Goal: Task Accomplishment & Management: Use online tool/utility

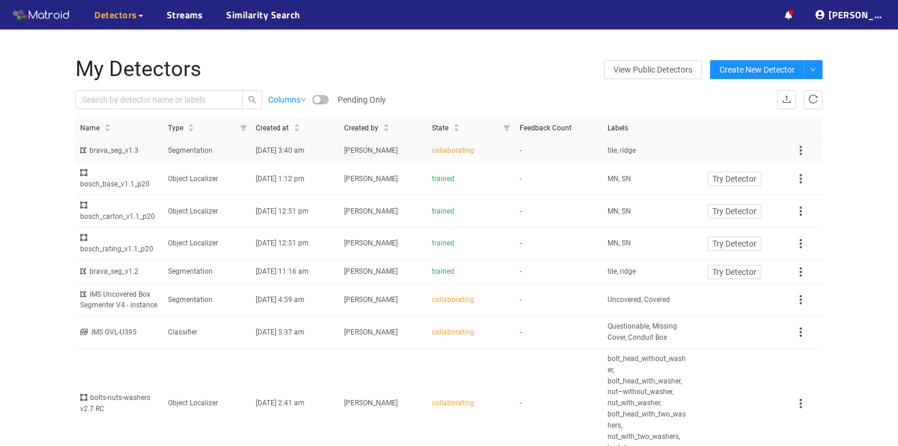
click at [662, 153] on td "tile, ridge" at bounding box center [647, 151] width 88 height 24
click at [793, 15] on icon at bounding box center [789, 15] width 8 height 8
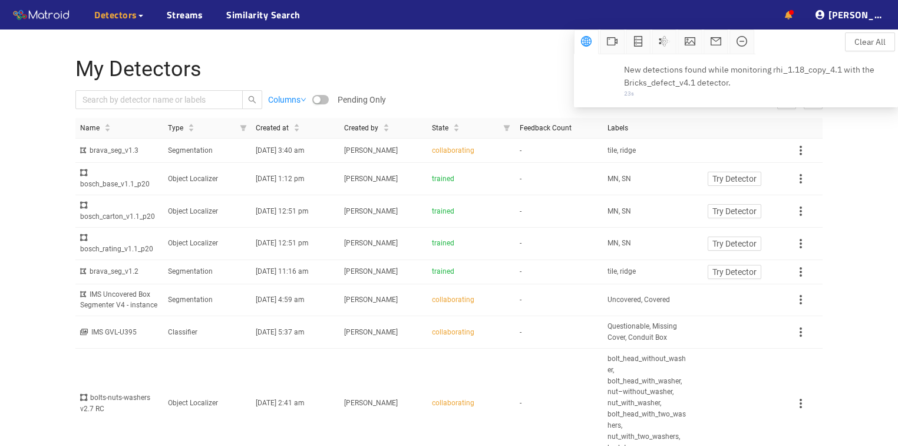
click at [793, 12] on icon at bounding box center [789, 15] width 8 height 8
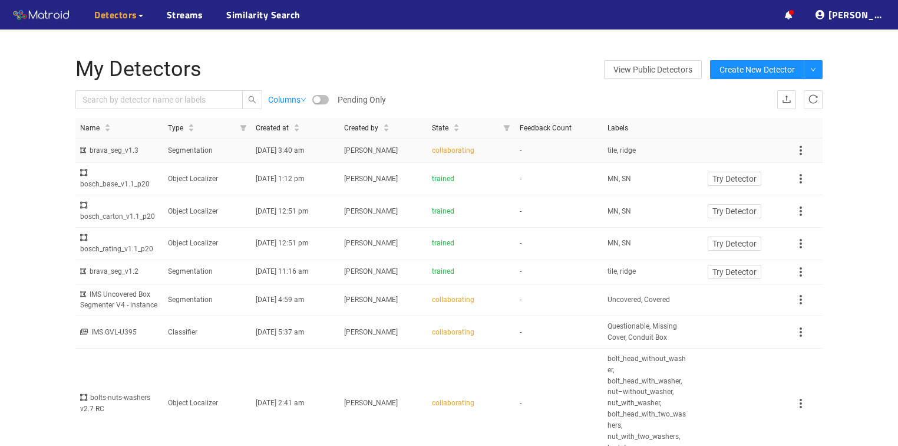
click at [207, 153] on td "Segmentation" at bounding box center [207, 151] width 88 height 24
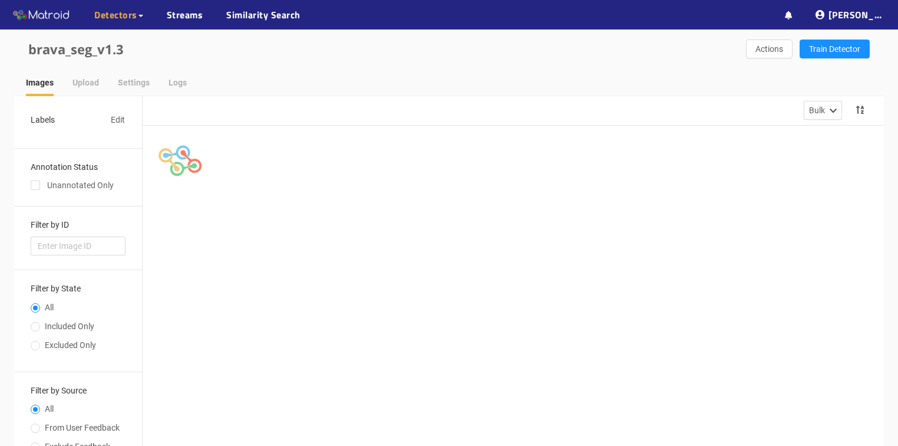
scroll to position [47, 0]
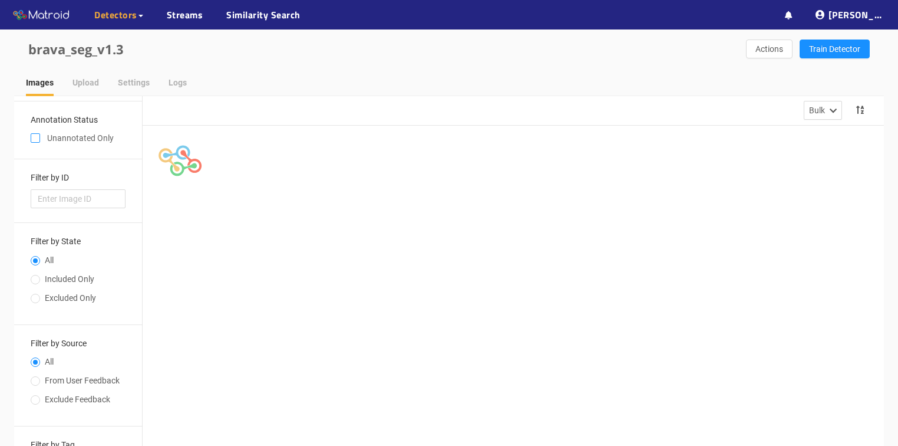
click at [38, 137] on input "checkbox" at bounding box center [35, 140] width 9 height 9
checkbox input "true"
click at [38, 281] on input "Included Only" at bounding box center [35, 283] width 9 height 7
radio input "true"
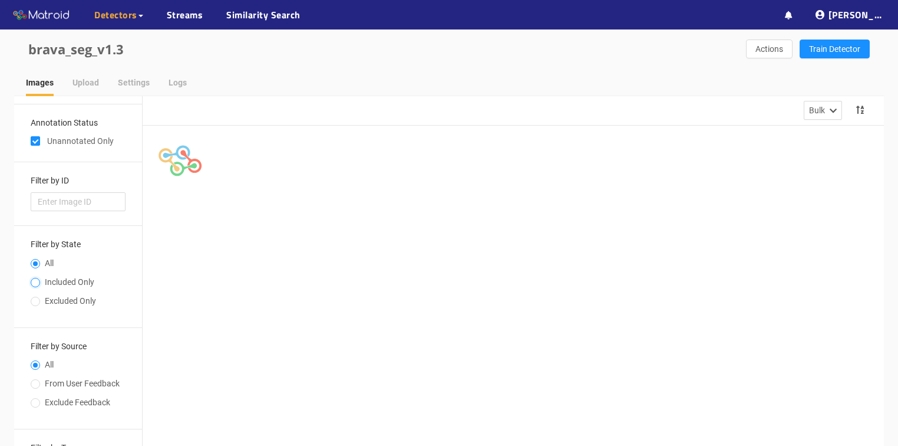
radio input "false"
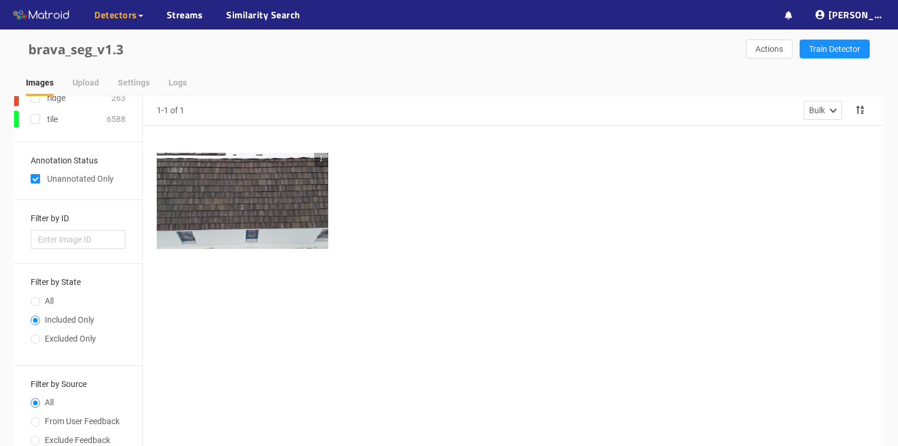
click at [38, 176] on input "checkbox" at bounding box center [35, 180] width 9 height 9
checkbox input "false"
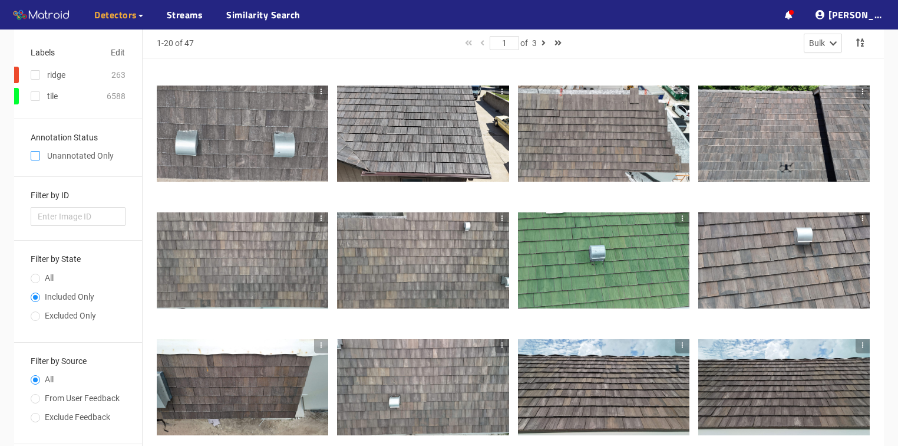
scroll to position [0, 0]
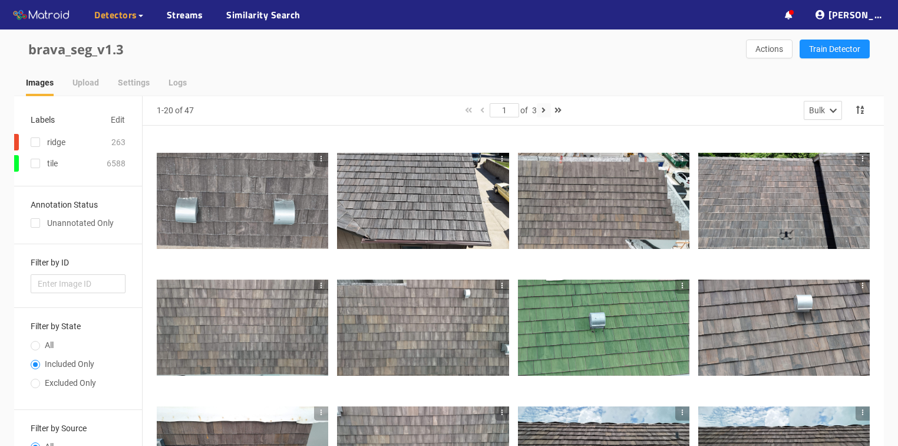
click at [546, 107] on icon "button" at bounding box center [544, 110] width 4 height 8
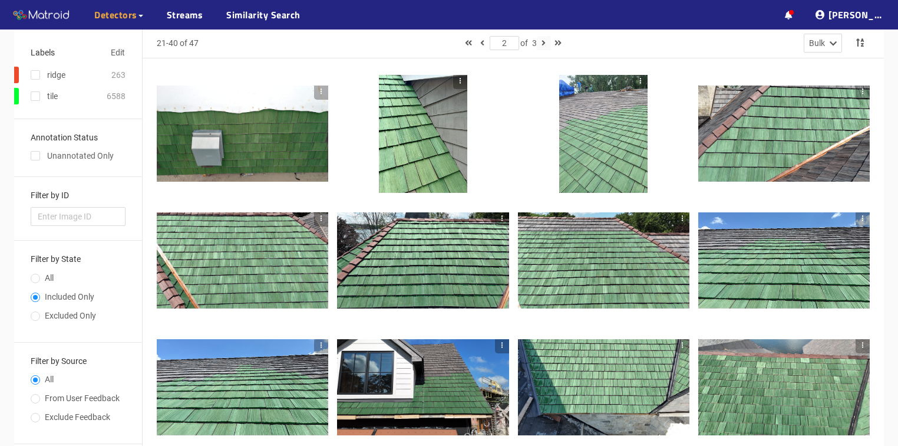
scroll to position [20, 0]
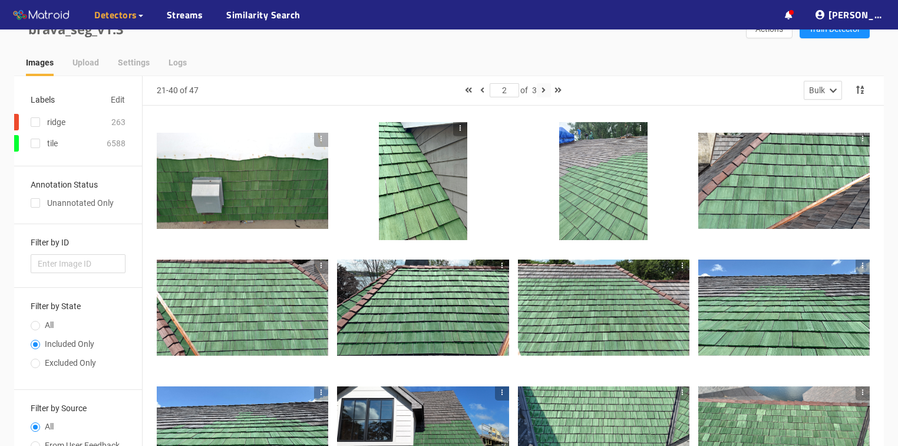
click at [546, 90] on icon "button" at bounding box center [544, 90] width 4 height 8
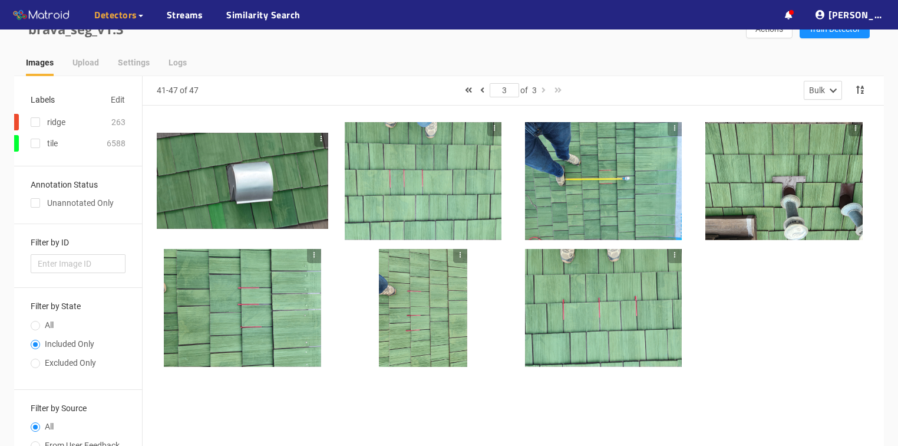
scroll to position [0, 0]
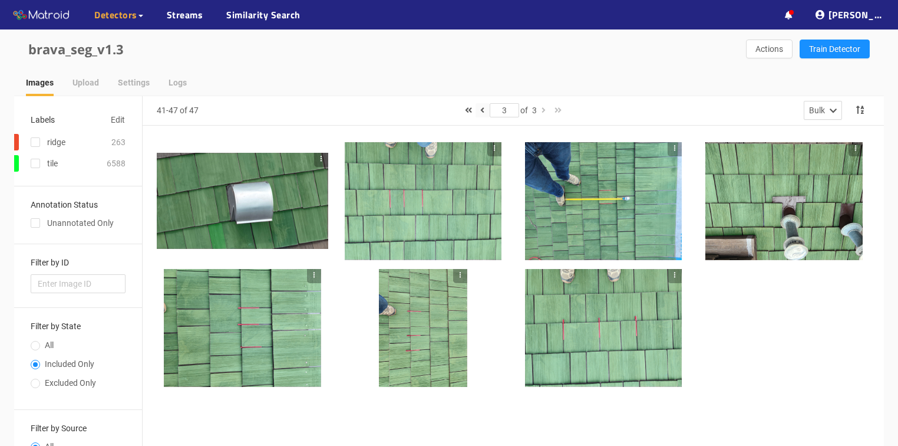
click at [480, 108] on icon "button" at bounding box center [482, 110] width 4 height 8
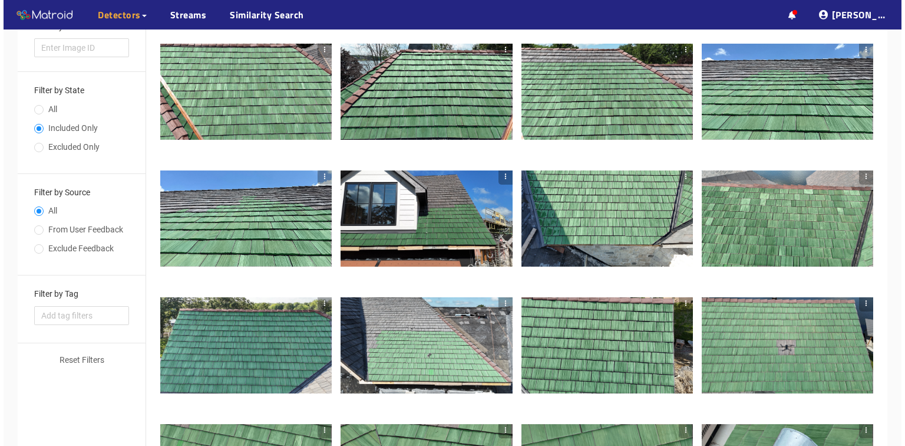
scroll to position [283, 0]
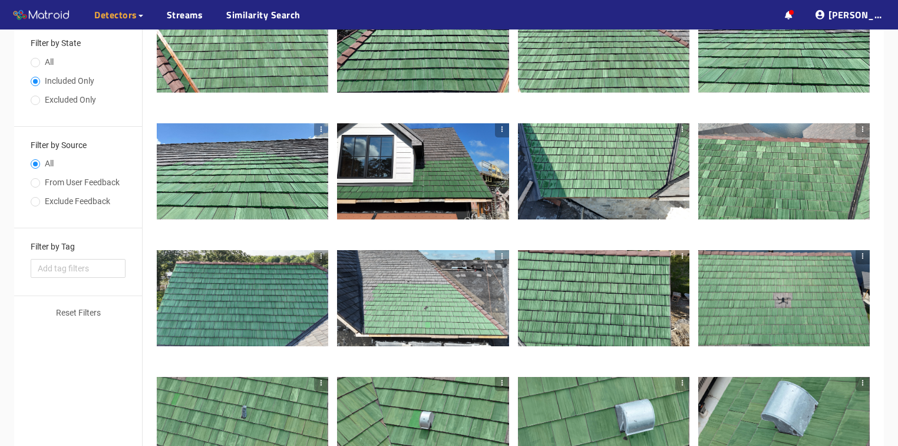
click at [428, 187] on div at bounding box center [423, 171] width 172 height 97
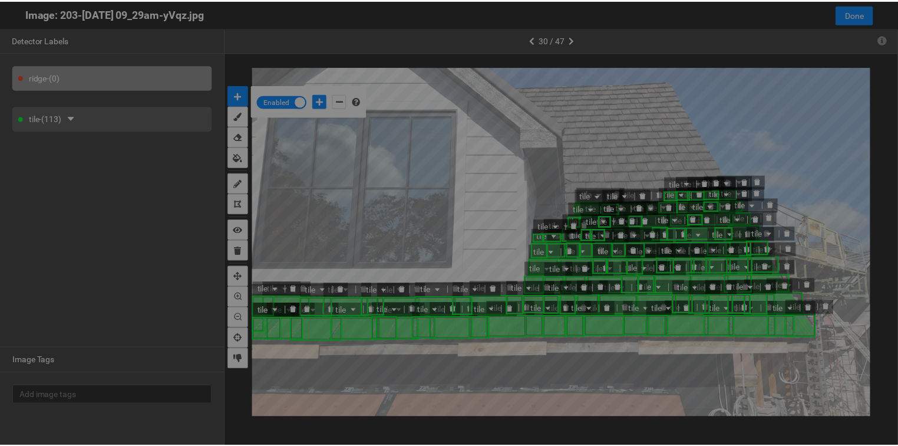
scroll to position [439, 0]
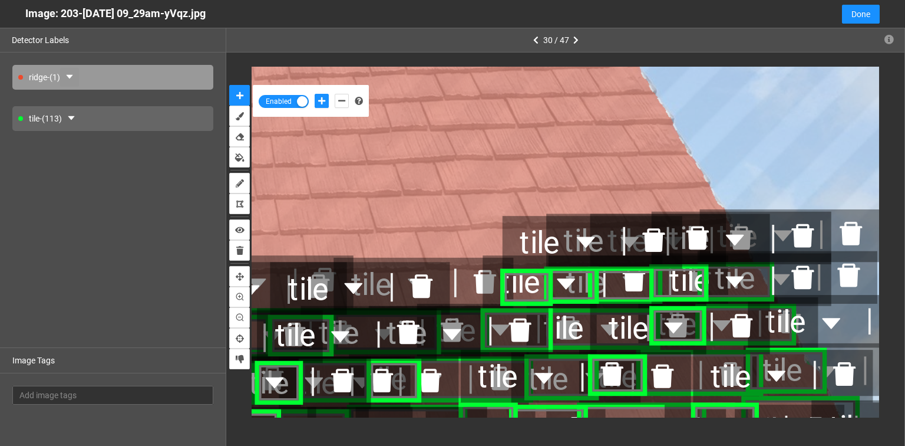
click at [69, 75] on icon "caret-down" at bounding box center [69, 76] width 9 height 9
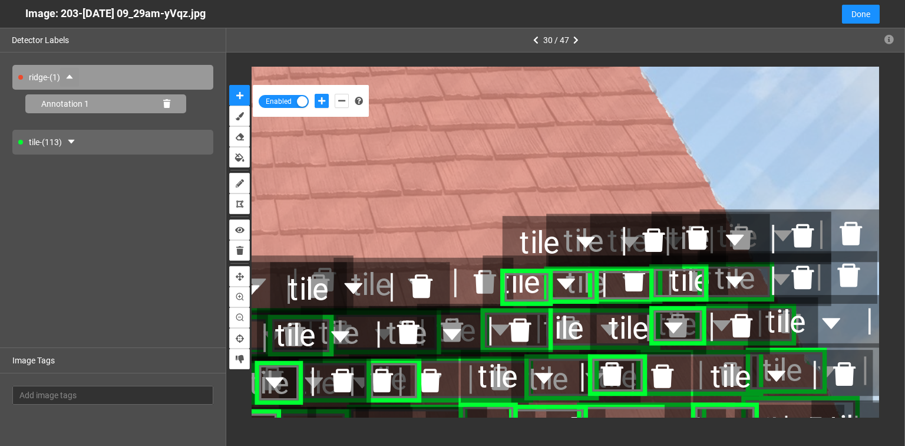
click at [170, 102] on icon at bounding box center [166, 104] width 7 height 8
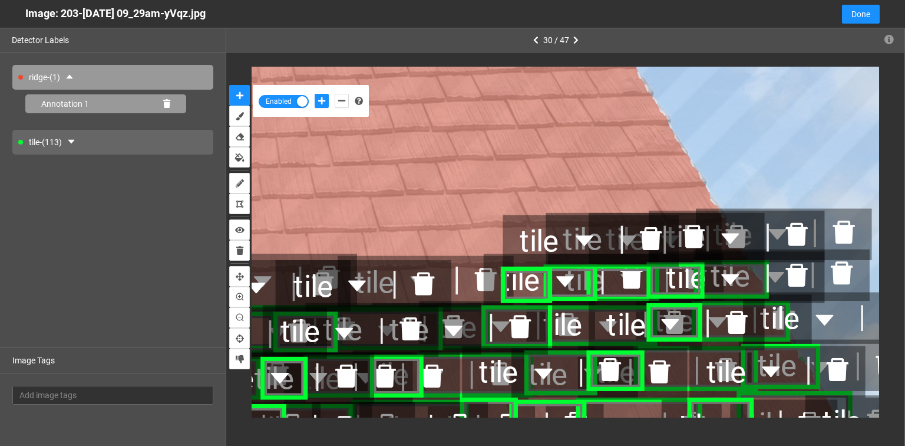
click at [164, 101] on icon at bounding box center [166, 104] width 7 height 8
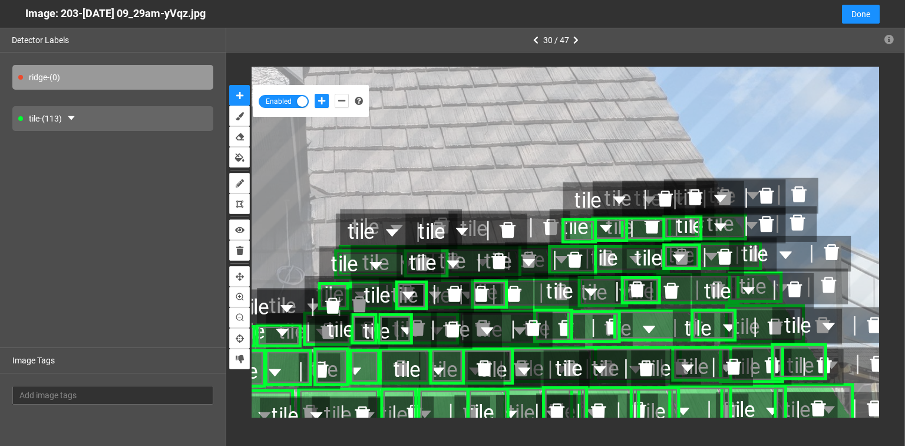
click at [321, 266] on div "tile" at bounding box center [360, 263] width 82 height 35
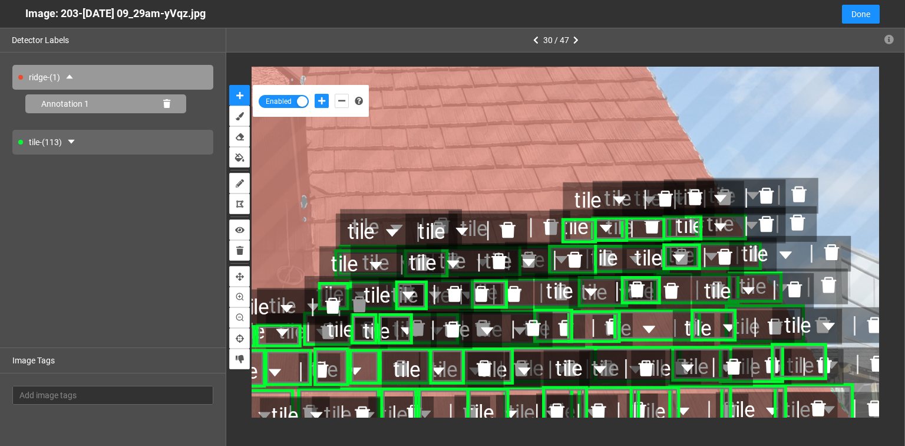
click at [166, 104] on icon at bounding box center [166, 104] width 7 height 8
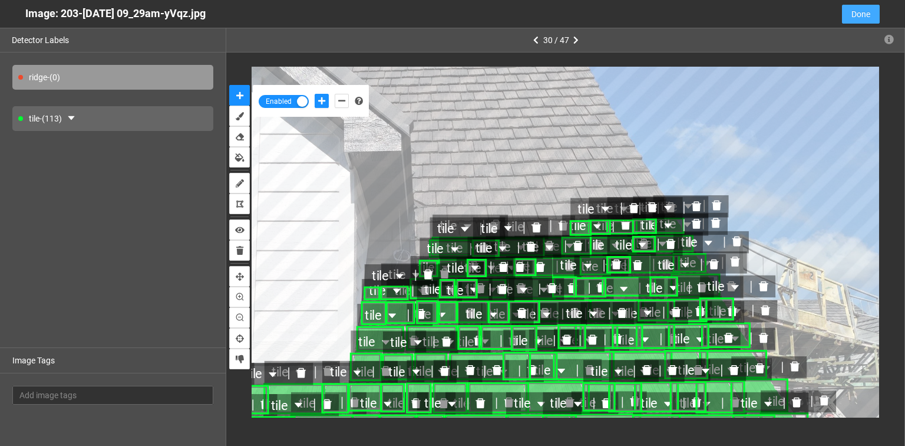
click at [864, 12] on span "Done" at bounding box center [861, 14] width 19 height 13
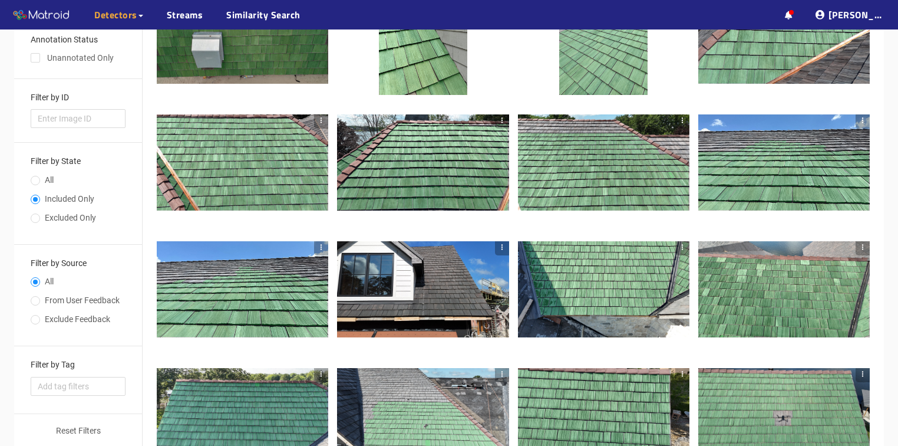
scroll to position [162, 0]
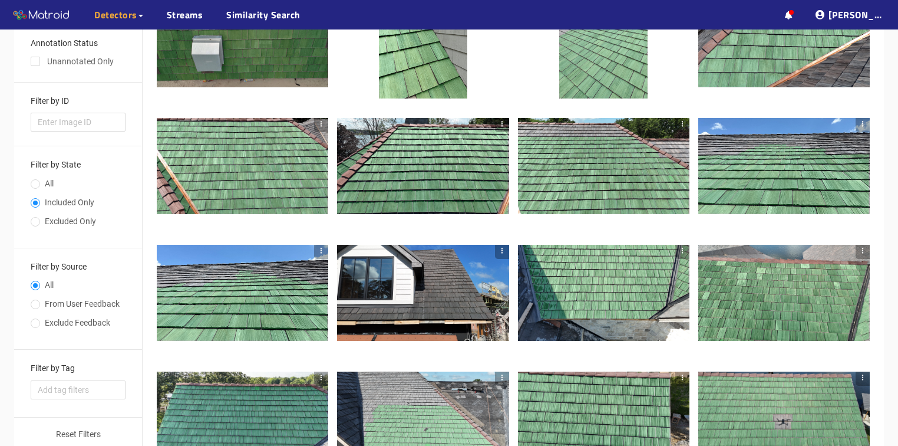
click at [415, 286] on div at bounding box center [423, 293] width 172 height 97
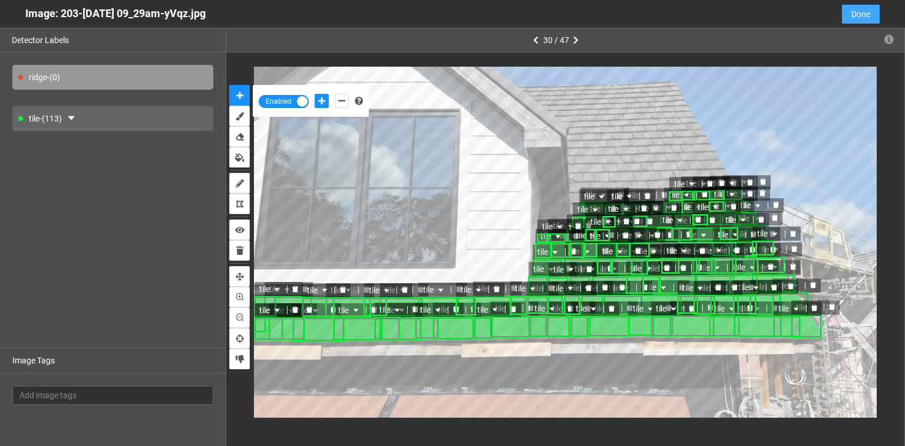
click at [845, 17] on button "Done" at bounding box center [861, 14] width 38 height 19
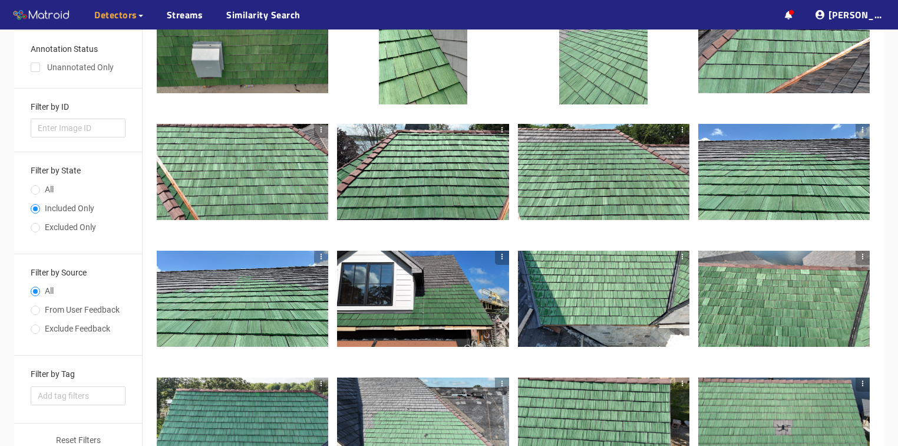
scroll to position [20, 0]
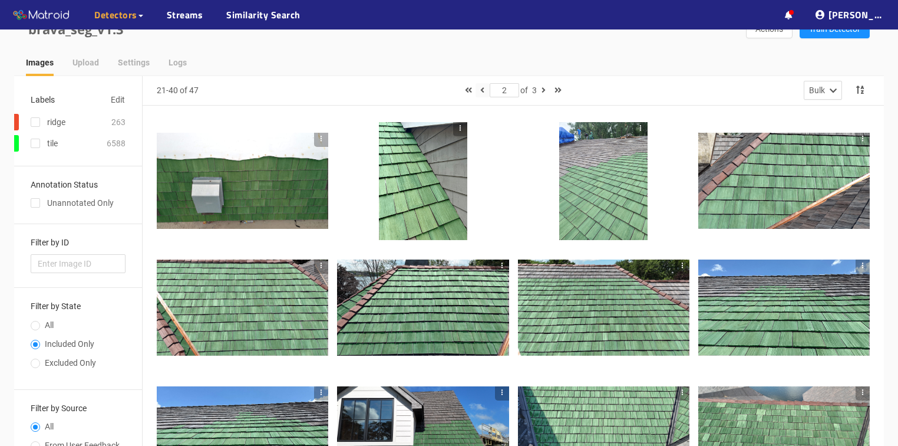
click at [480, 90] on icon "button" at bounding box center [482, 90] width 4 height 8
type input "1"
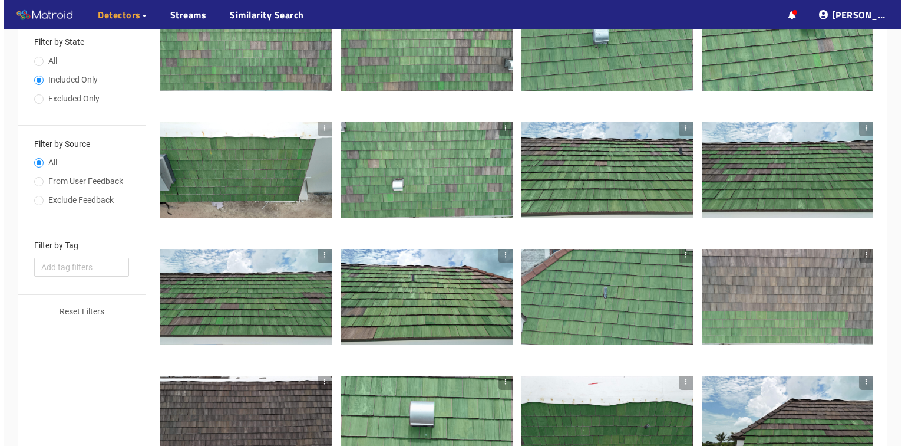
scroll to position [397, 0]
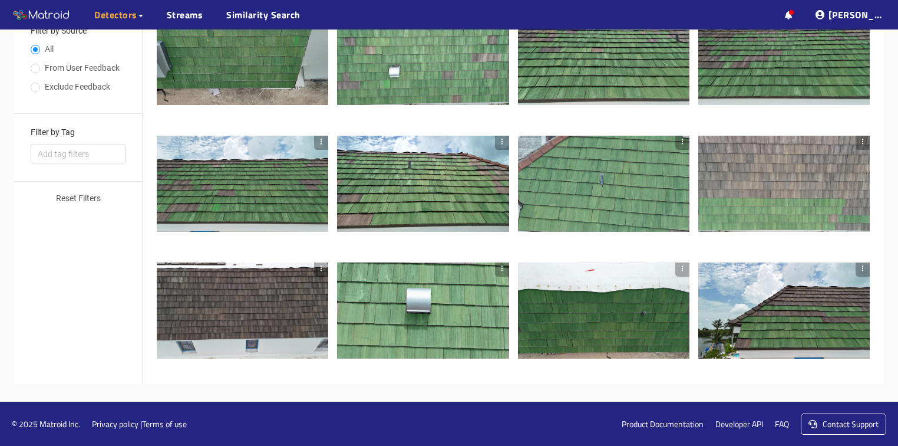
click at [815, 161] on div at bounding box center [784, 184] width 172 height 97
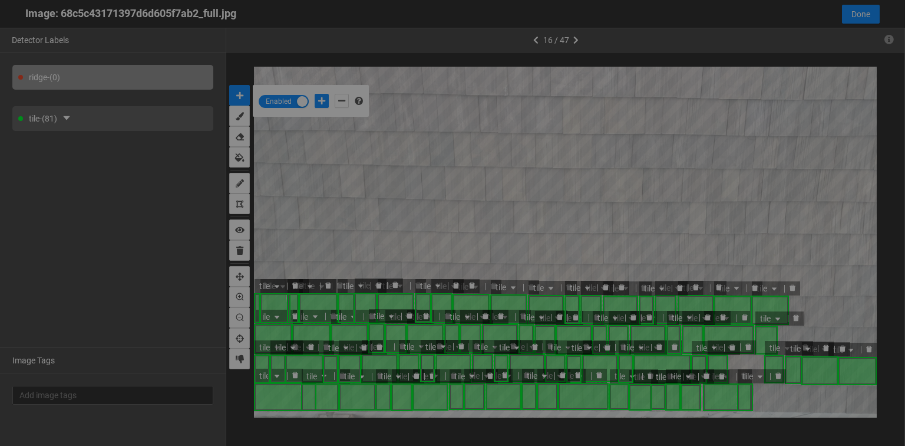
scroll to position [439, 0]
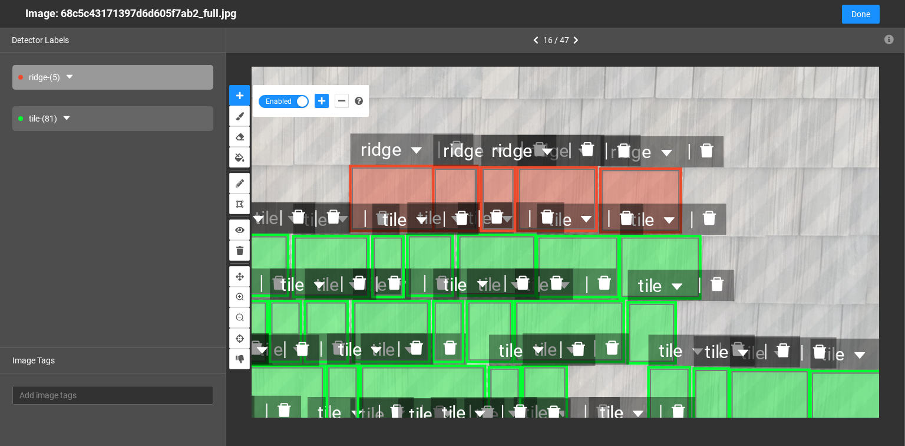
click at [710, 153] on icon "delete" at bounding box center [707, 151] width 14 height 14
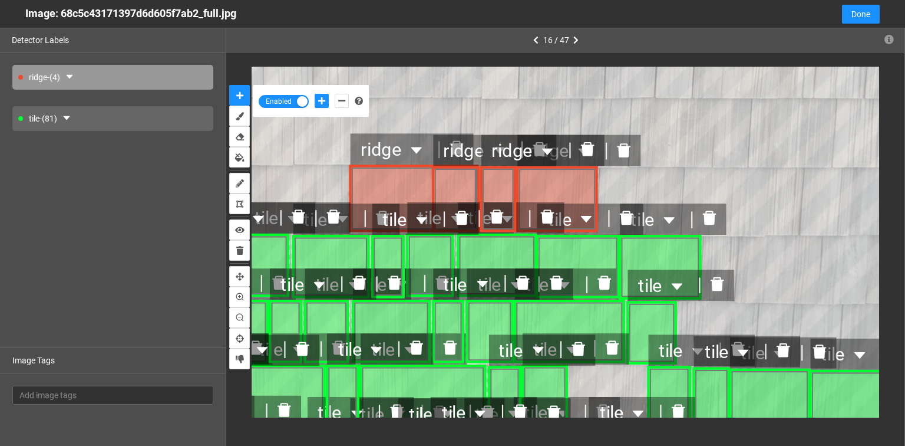
drag, startPoint x: 621, startPoint y: 150, endPoint x: 608, endPoint y: 151, distance: 12.4
click at [621, 150] on icon "delete" at bounding box center [625, 150] width 14 height 14
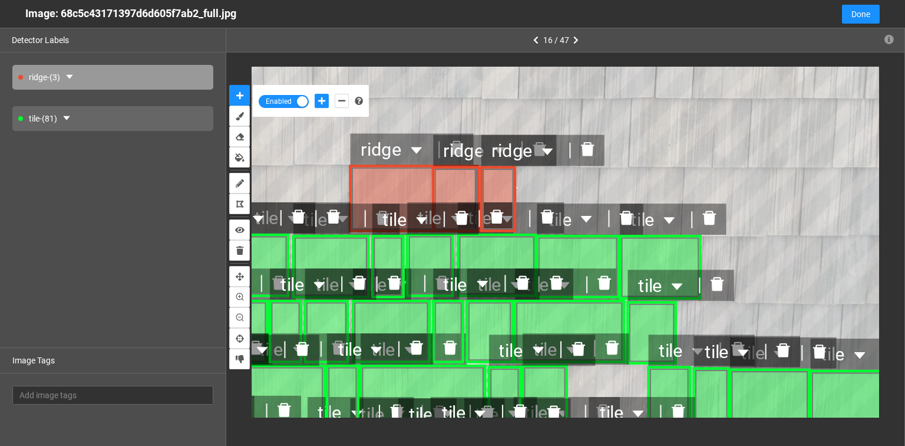
click at [586, 151] on icon "delete" at bounding box center [588, 149] width 14 height 14
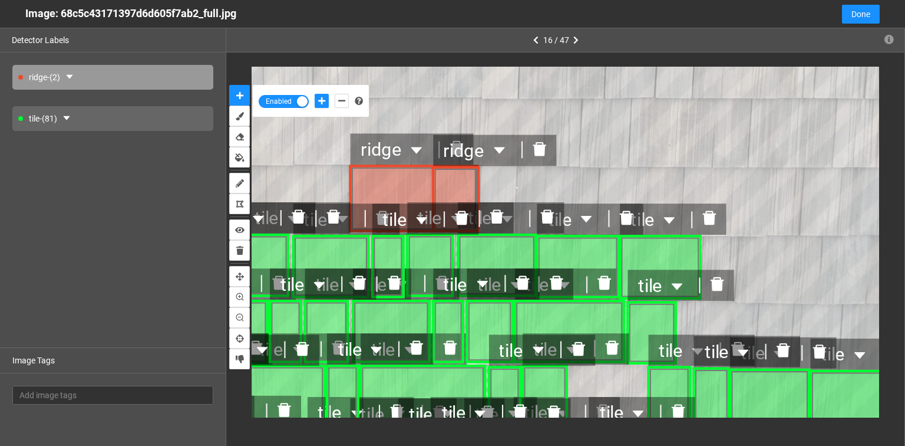
click at [541, 146] on icon "delete" at bounding box center [539, 149] width 14 height 14
click at [457, 147] on icon "delete" at bounding box center [457, 148] width 14 height 14
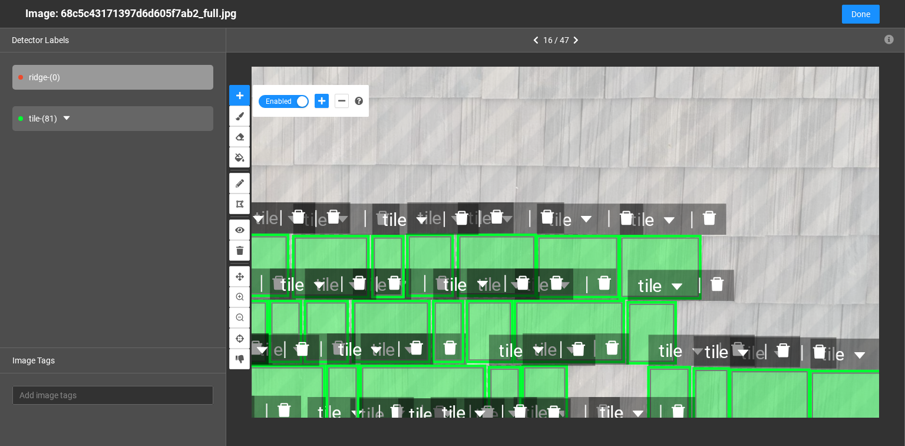
click at [90, 118] on div "tile - (81)" at bounding box center [112, 118] width 201 height 25
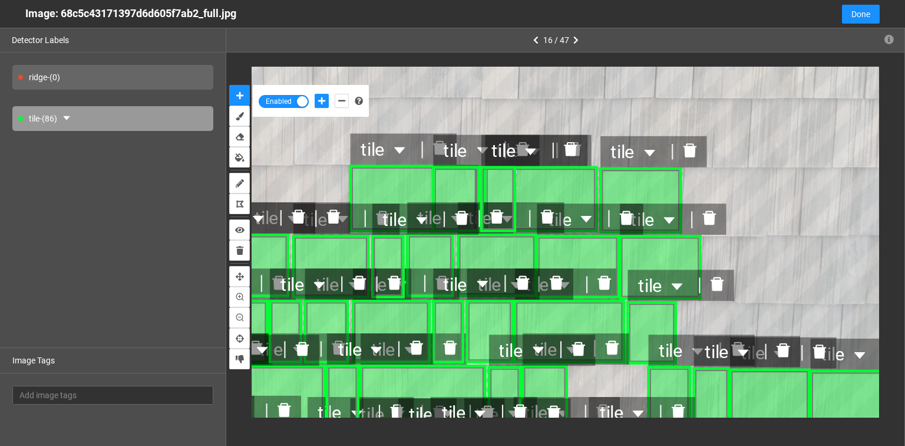
click at [434, 146] on div "tile" at bounding box center [468, 149] width 71 height 31
click at [520, 150] on icon "delete" at bounding box center [523, 149] width 14 height 14
click at [446, 149] on icon "delete" at bounding box center [439, 147] width 15 height 15
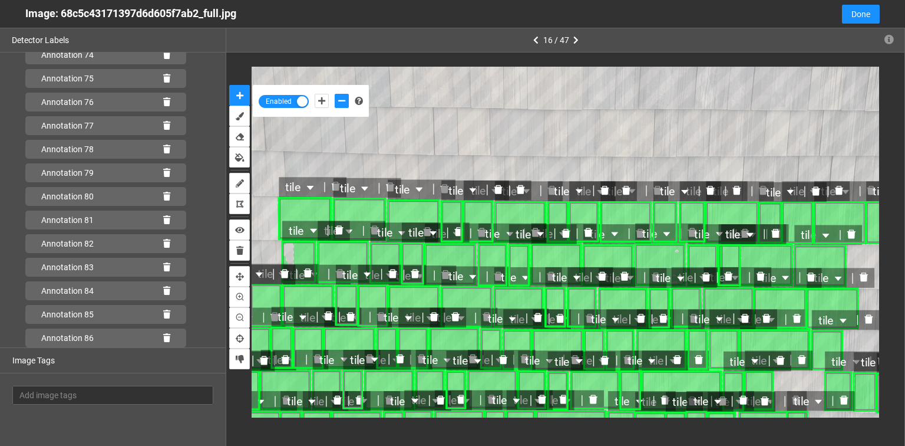
scroll to position [2401, 0]
click at [163, 336] on icon at bounding box center [166, 338] width 7 height 8
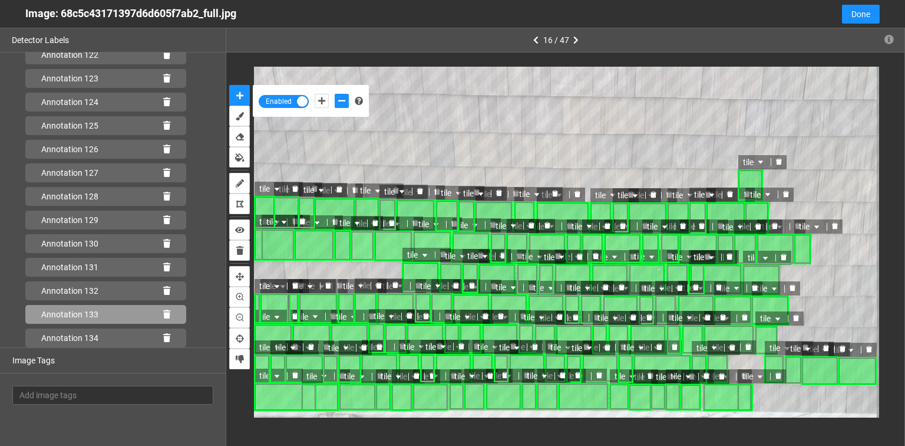
scroll to position [2967, 0]
click at [163, 313] on icon at bounding box center [166, 314] width 7 height 8
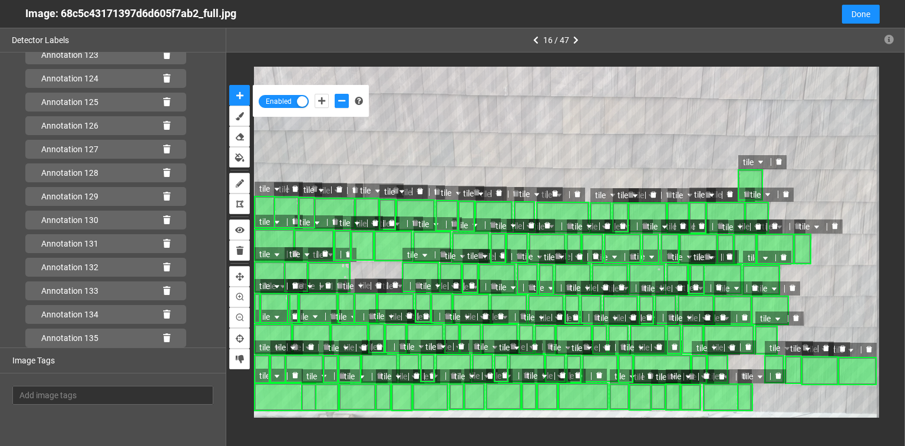
click at [347, 254] on icon "delete" at bounding box center [349, 254] width 6 height 6
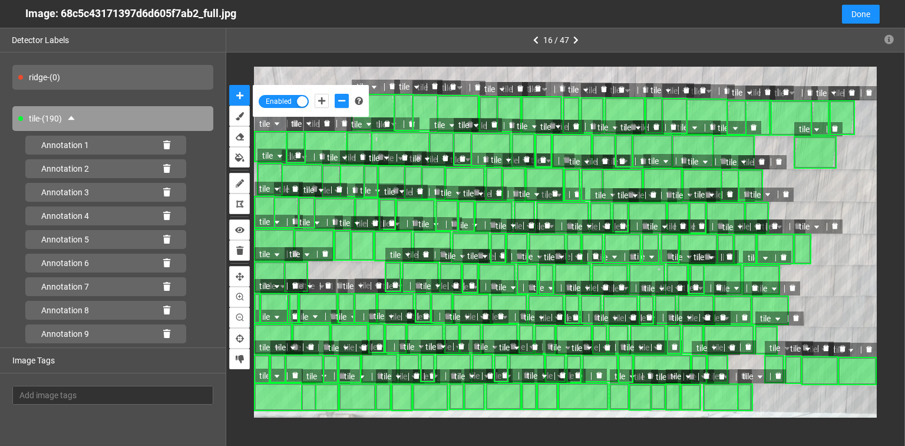
scroll to position [3415, 0]
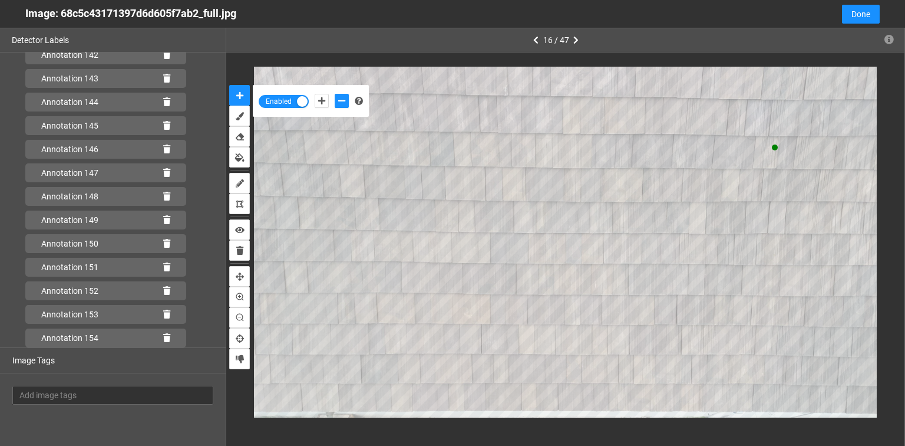
click at [335, 94] on button "add-negative-points" at bounding box center [342, 101] width 14 height 14
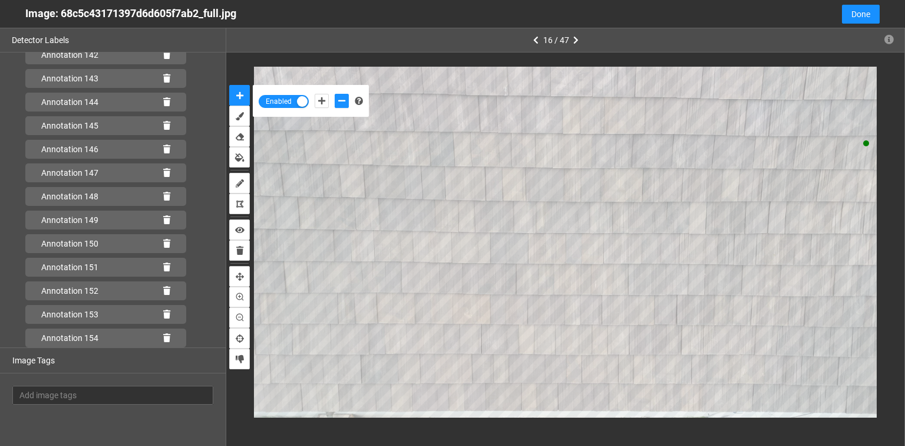
click at [335, 94] on button "add-negative-points" at bounding box center [342, 101] width 14 height 14
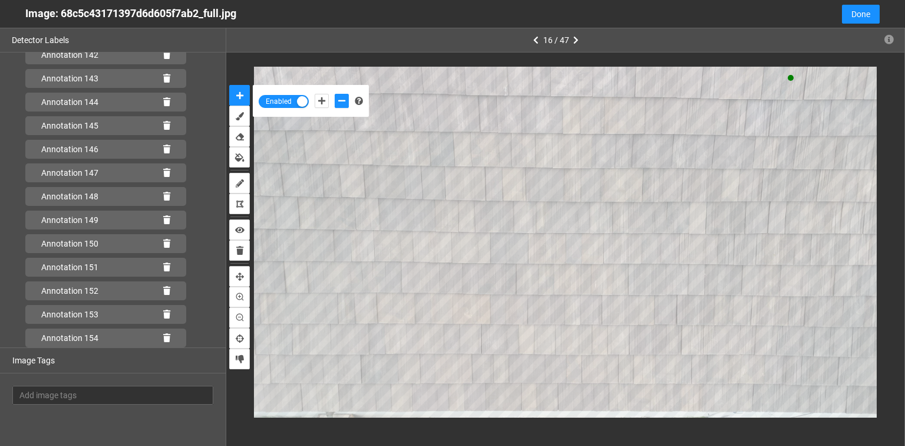
click at [335, 94] on button "add-negative-points" at bounding box center [342, 101] width 14 height 14
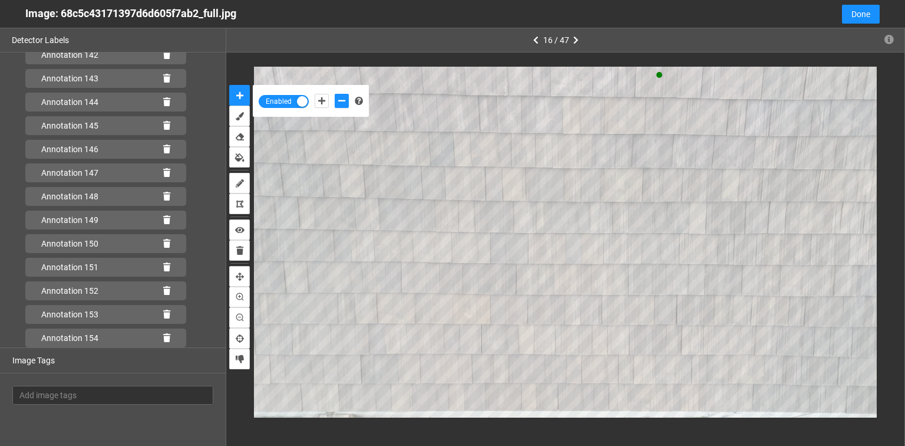
click at [335, 94] on button "add-negative-points" at bounding box center [342, 101] width 14 height 14
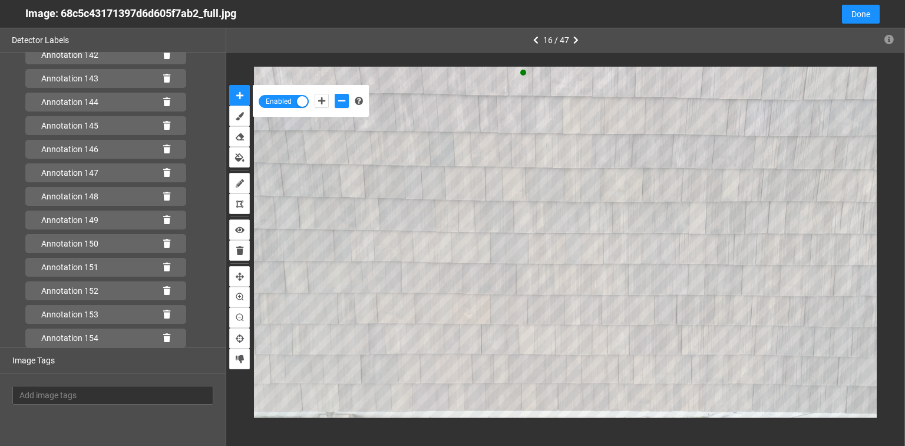
click at [335, 94] on button "add-negative-points" at bounding box center [342, 101] width 14 height 14
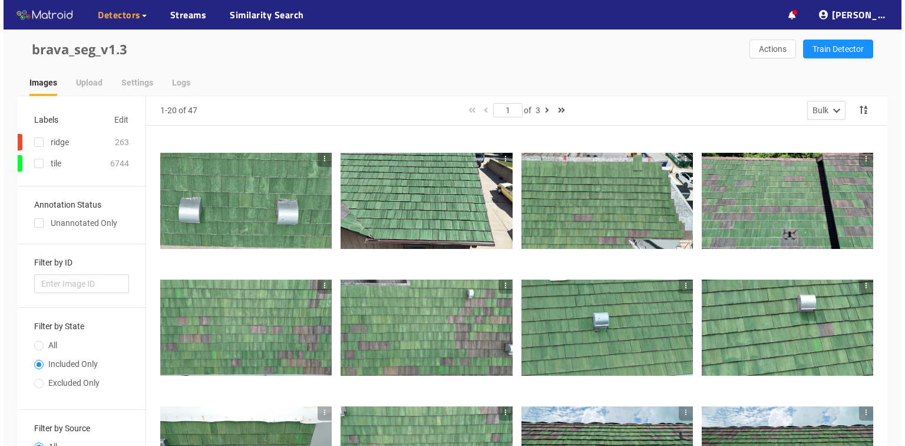
scroll to position [397, 0]
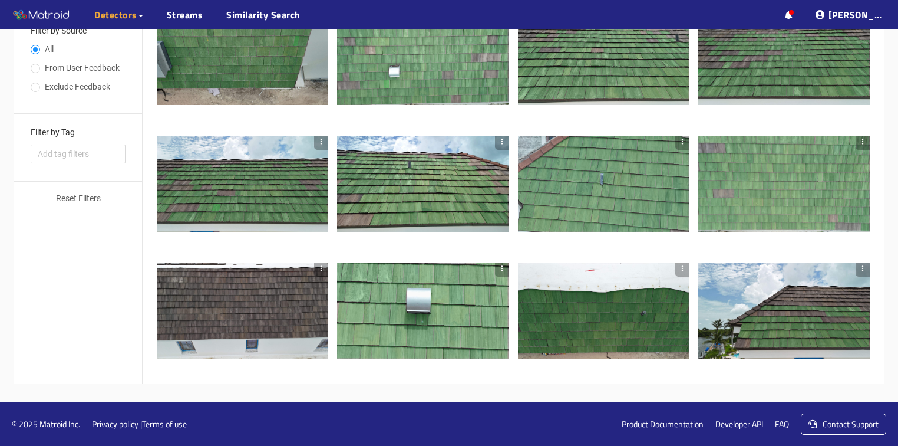
click at [831, 286] on div at bounding box center [784, 310] width 172 height 97
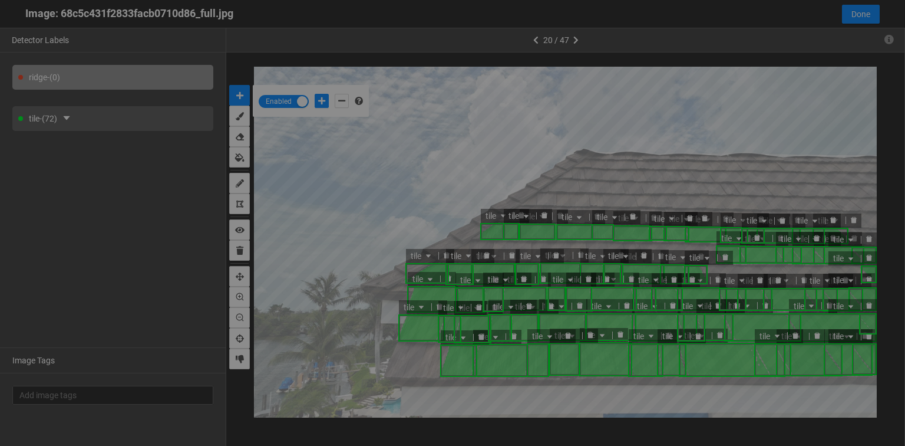
scroll to position [439, 0]
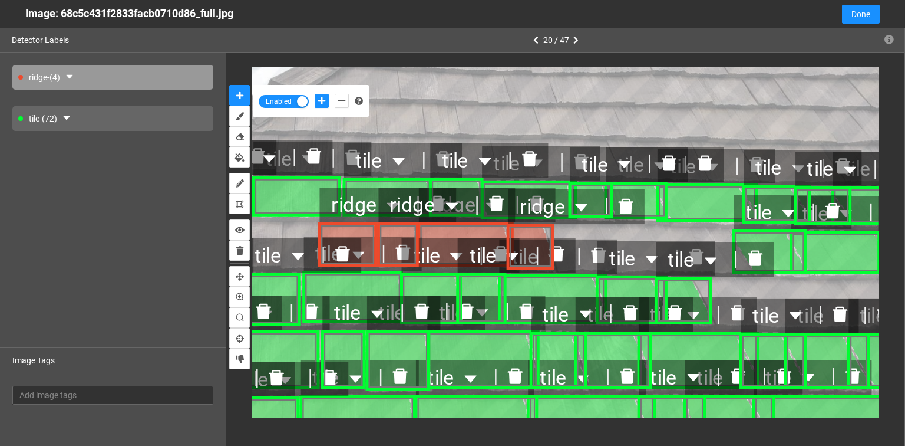
click at [556, 248] on icon "delete" at bounding box center [557, 253] width 17 height 17
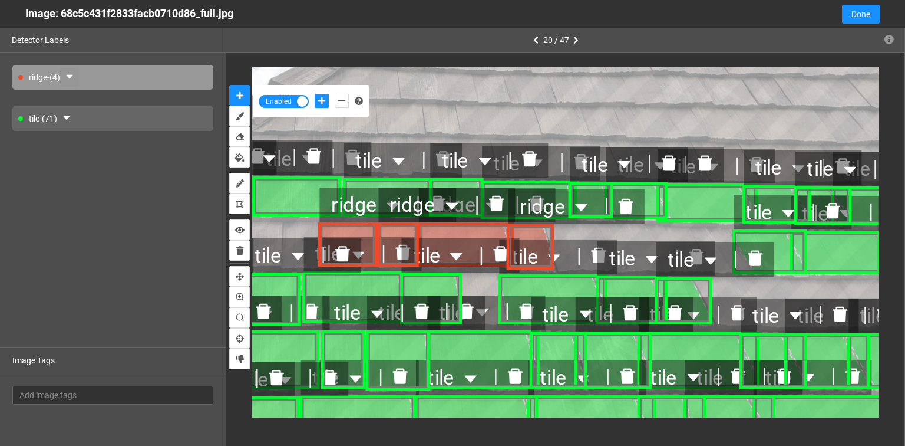
click at [70, 79] on icon "caret-down" at bounding box center [69, 76] width 9 height 9
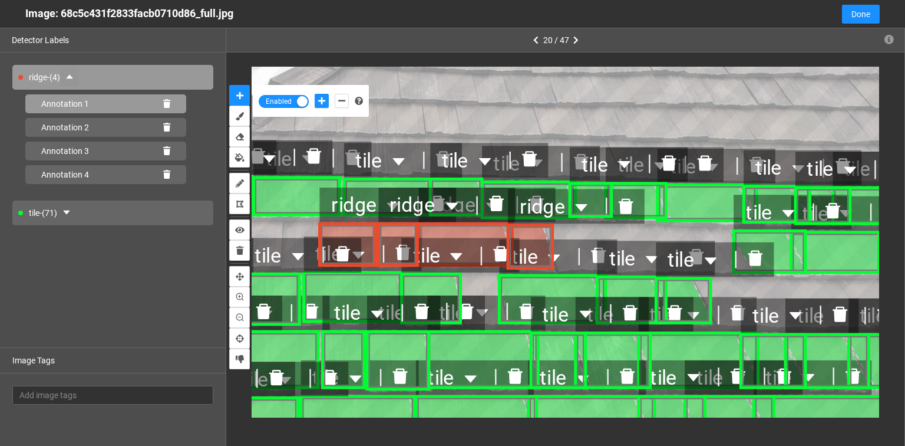
click at [167, 100] on icon at bounding box center [166, 104] width 7 height 8
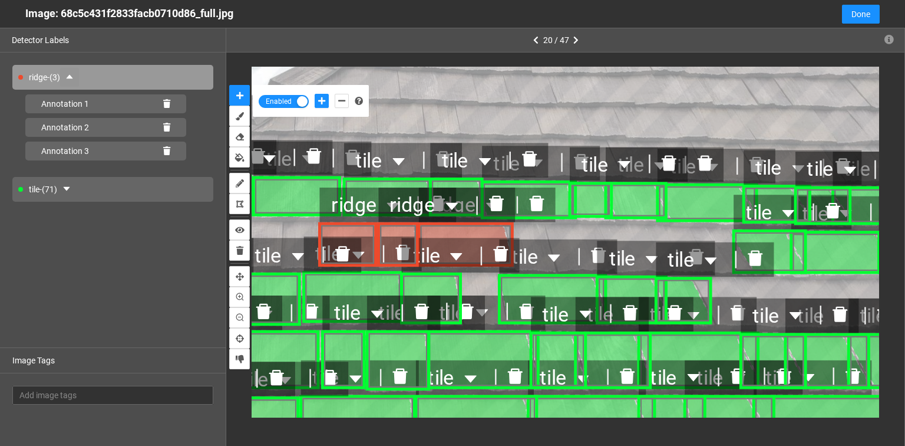
click at [169, 121] on div "Annotation 2" at bounding box center [105, 127] width 161 height 19
click at [170, 103] on icon at bounding box center [166, 104] width 7 height 8
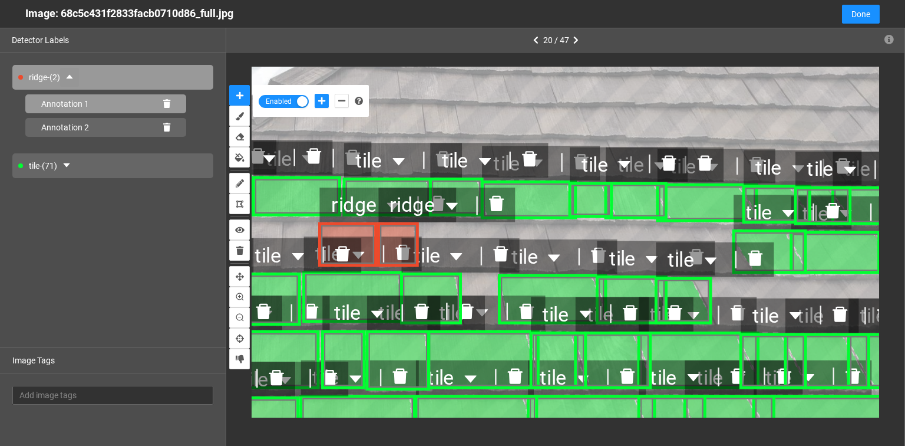
click at [166, 106] on icon at bounding box center [166, 104] width 7 height 8
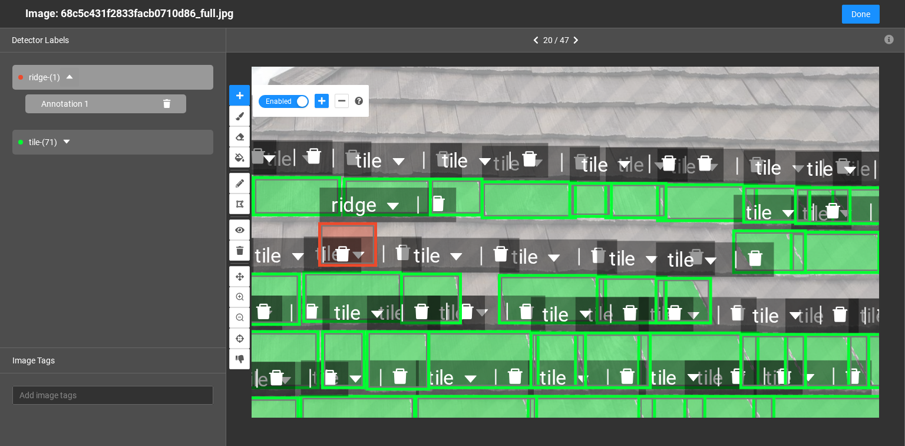
click at [164, 106] on icon at bounding box center [166, 104] width 7 height 8
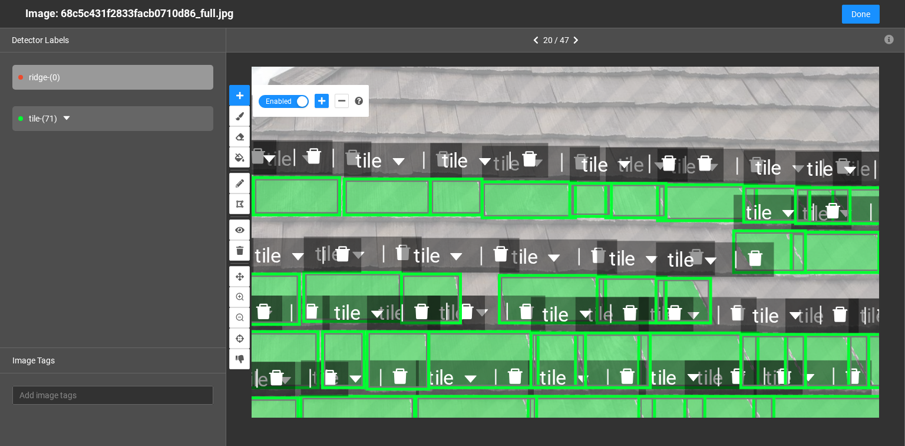
click at [45, 123] on div "tile - (71)" at bounding box center [112, 118] width 201 height 25
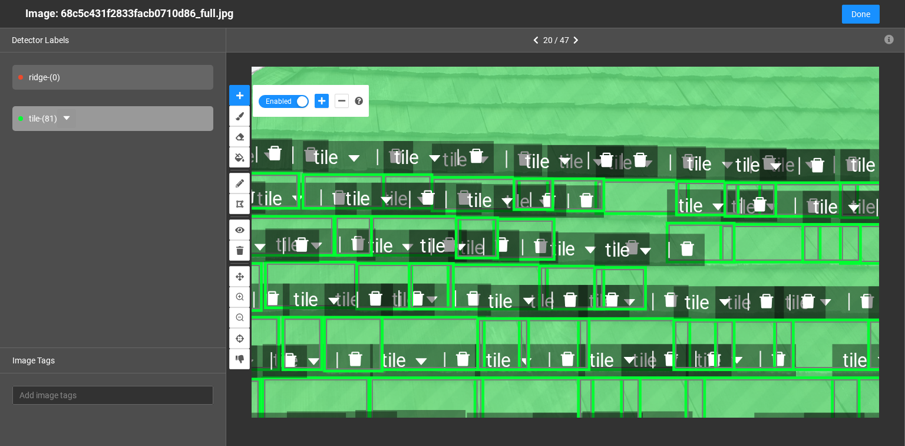
click at [71, 116] on icon "caret-down" at bounding box center [66, 117] width 9 height 9
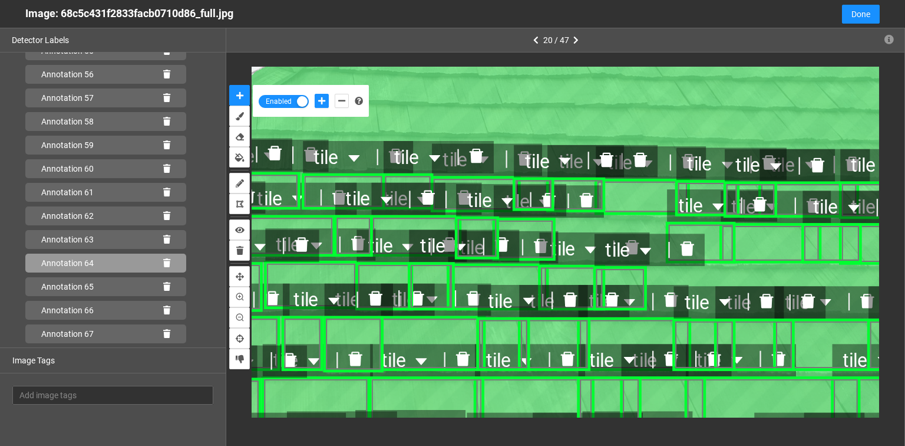
scroll to position [1693, 0]
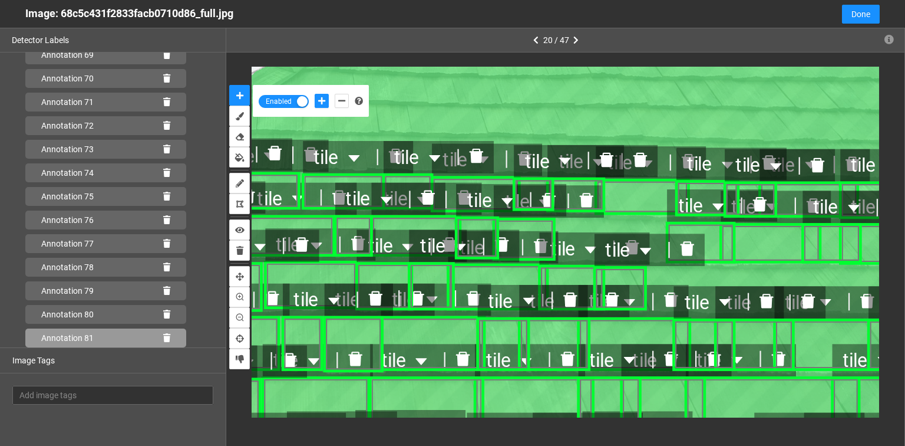
click at [163, 335] on icon at bounding box center [166, 338] width 7 height 8
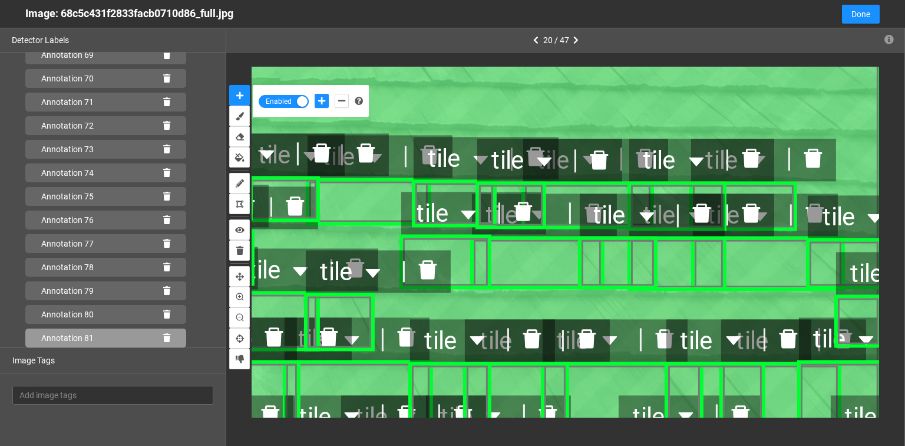
click at [163, 338] on icon at bounding box center [166, 338] width 7 height 8
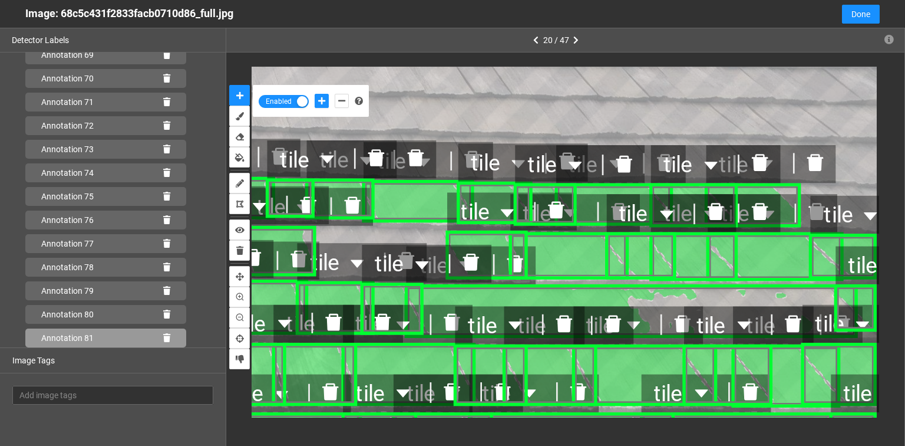
click at [163, 337] on icon at bounding box center [166, 338] width 7 height 8
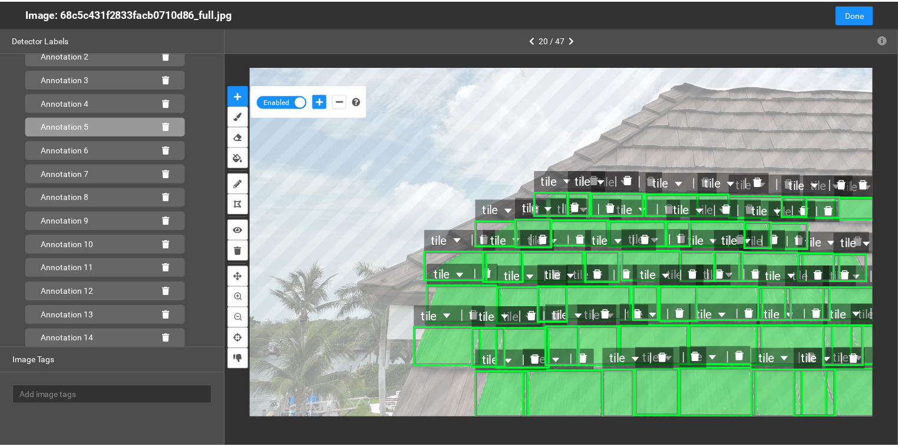
scroll to position [0, 0]
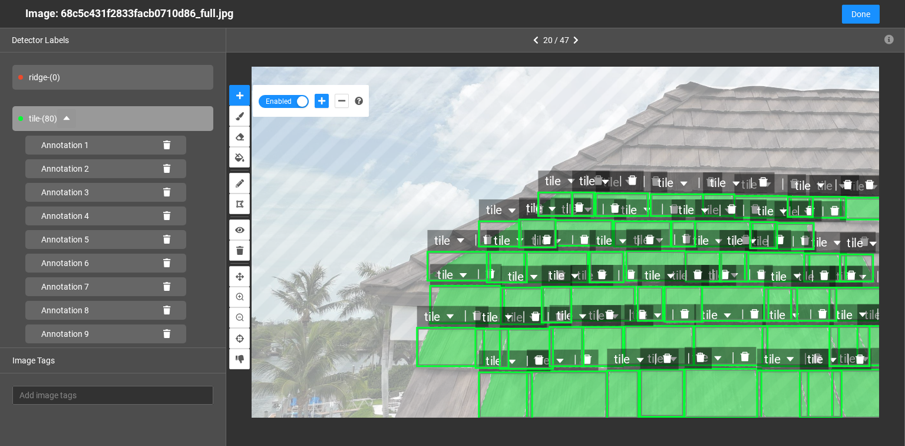
click at [83, 81] on div "ridge - (0)" at bounding box center [112, 77] width 201 height 25
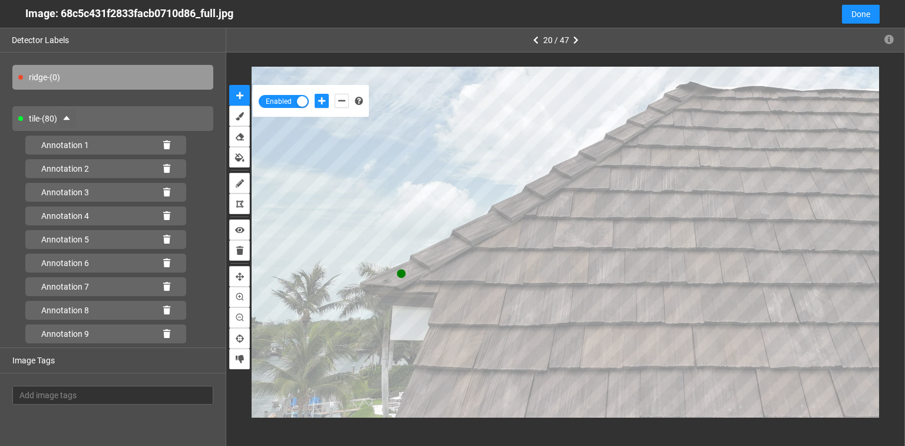
click at [344, 92] on div at bounding box center [332, 101] width 40 height 20
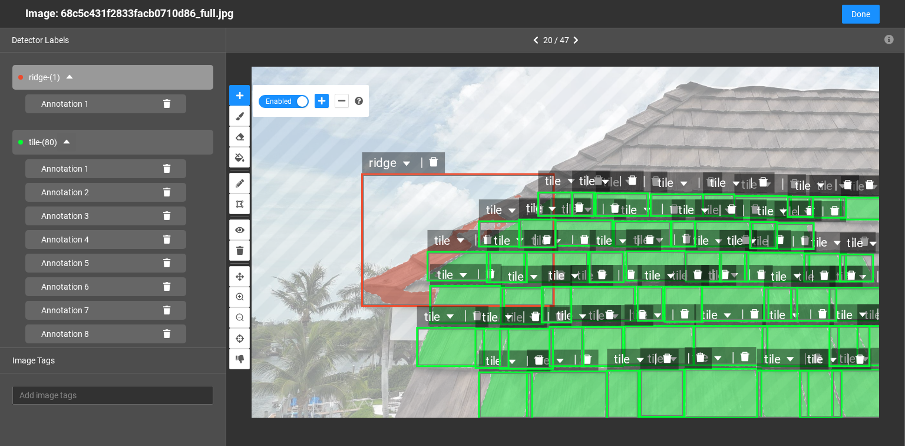
click at [431, 155] on div at bounding box center [434, 162] width 22 height 17
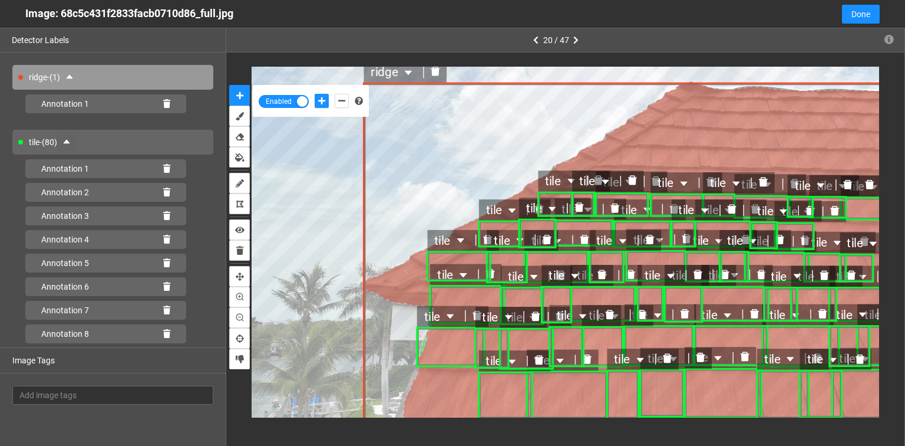
click at [436, 72] on icon "delete" at bounding box center [435, 71] width 9 height 9
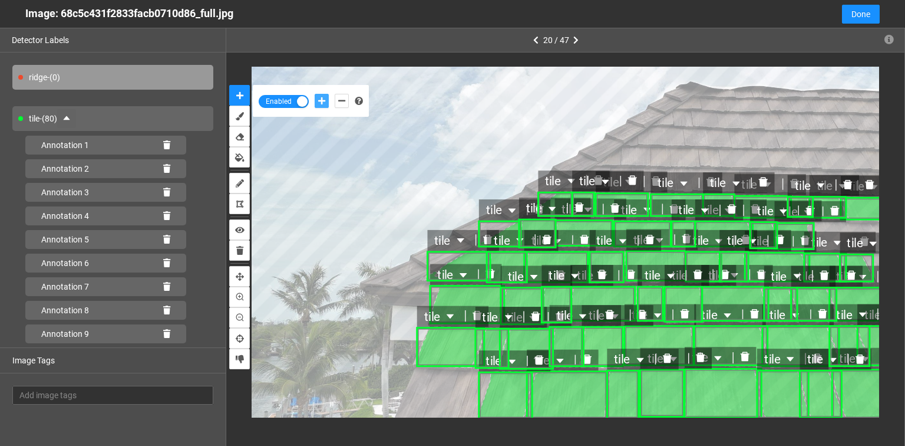
click at [325, 104] on icon "add-positive-points" at bounding box center [321, 101] width 7 height 8
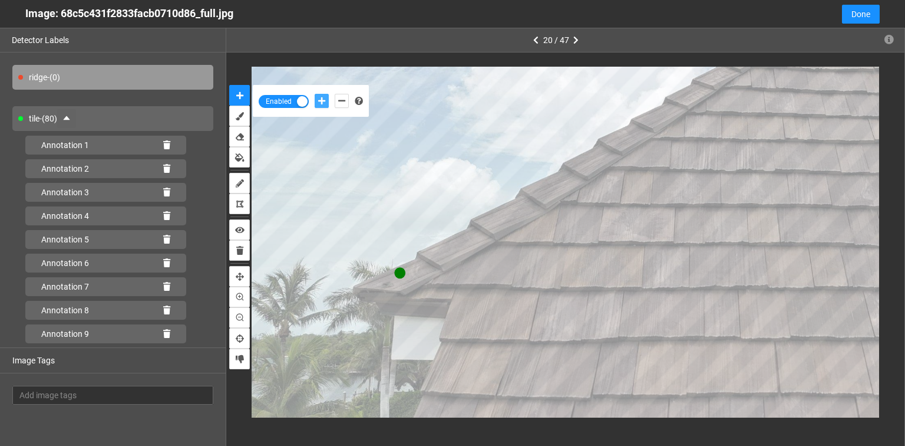
click at [315, 94] on button "add-positive-points" at bounding box center [322, 101] width 14 height 14
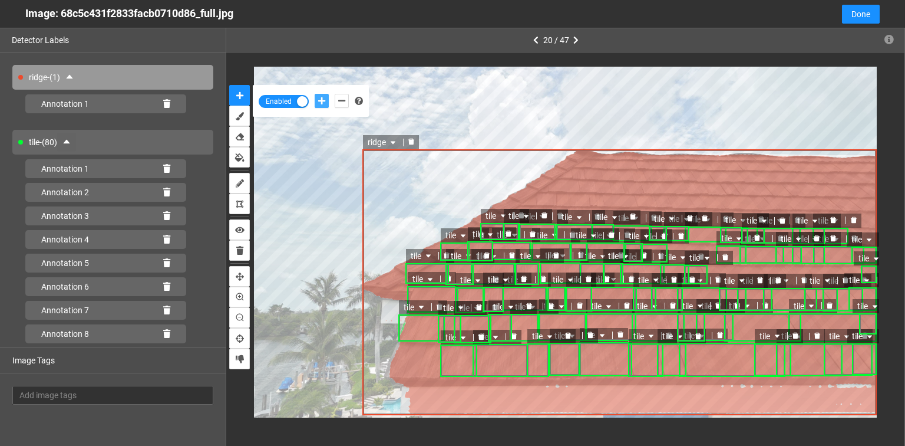
click at [413, 140] on icon "delete" at bounding box center [411, 142] width 6 height 6
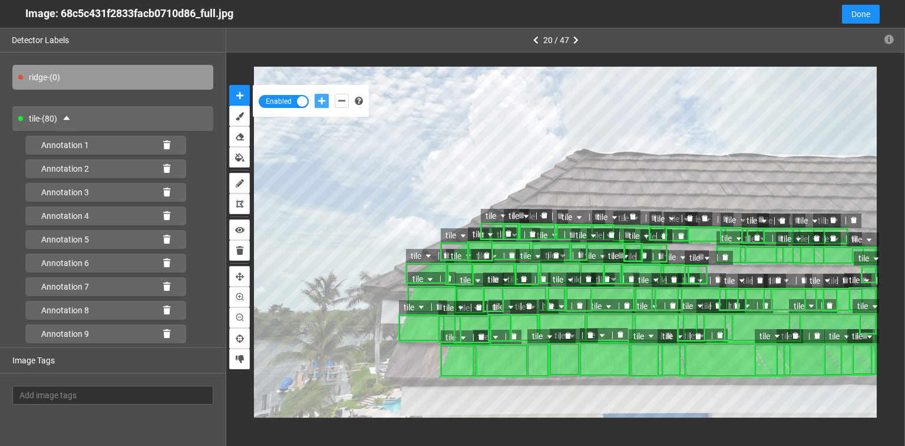
click at [324, 101] on icon "add-positive-points" at bounding box center [321, 101] width 7 height 8
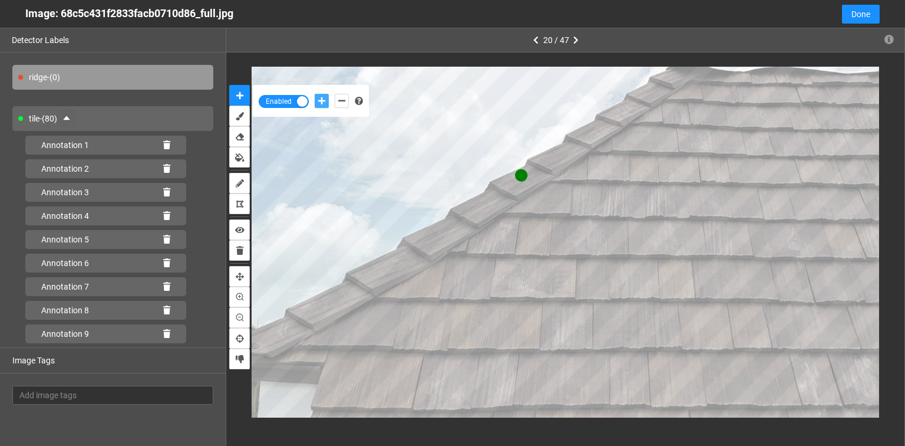
click at [315, 94] on button "add-positive-points" at bounding box center [322, 101] width 14 height 14
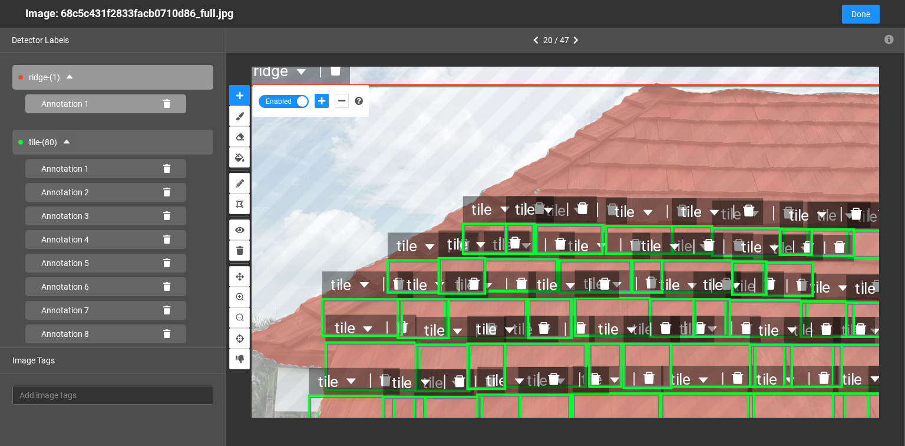
click at [167, 101] on div "Annotation 1" at bounding box center [105, 103] width 161 height 19
click at [167, 104] on div "Annotation 1" at bounding box center [105, 103] width 161 height 19
click at [163, 103] on icon at bounding box center [166, 104] width 7 height 8
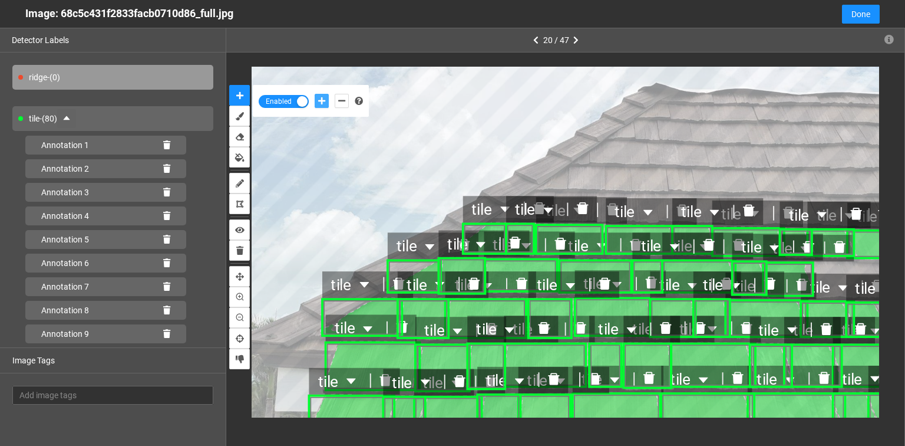
click at [323, 101] on icon "add-positive-points" at bounding box center [321, 101] width 7 height 8
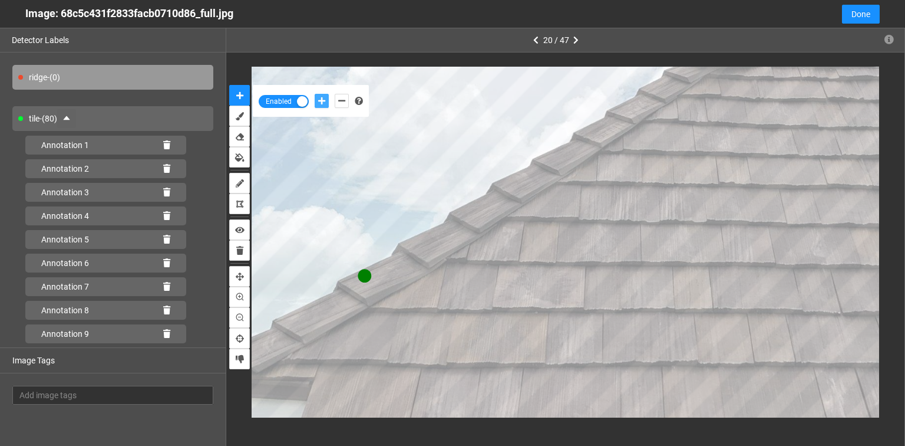
click at [315, 94] on button "add-positive-points" at bounding box center [322, 101] width 14 height 14
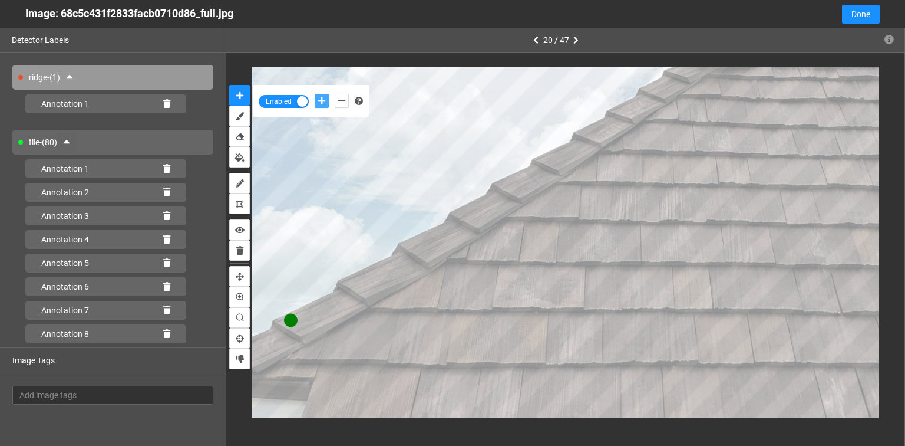
click at [315, 94] on button "add-positive-points" at bounding box center [322, 101] width 14 height 14
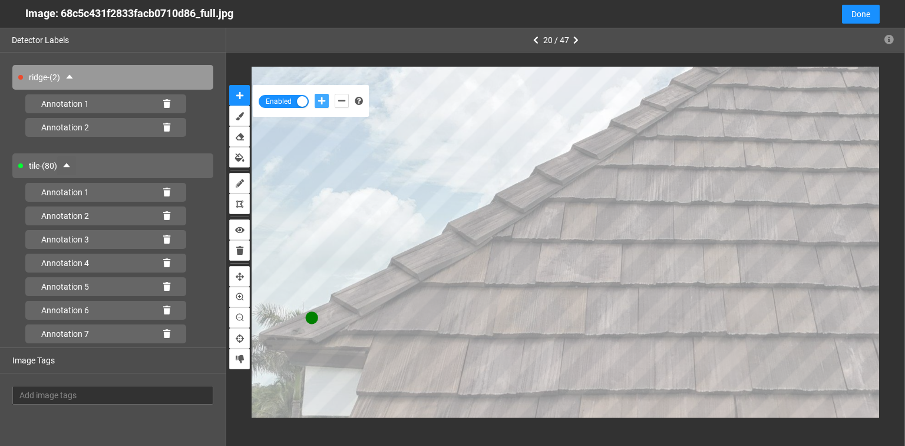
click at [315, 94] on button "add-positive-points" at bounding box center [322, 101] width 14 height 14
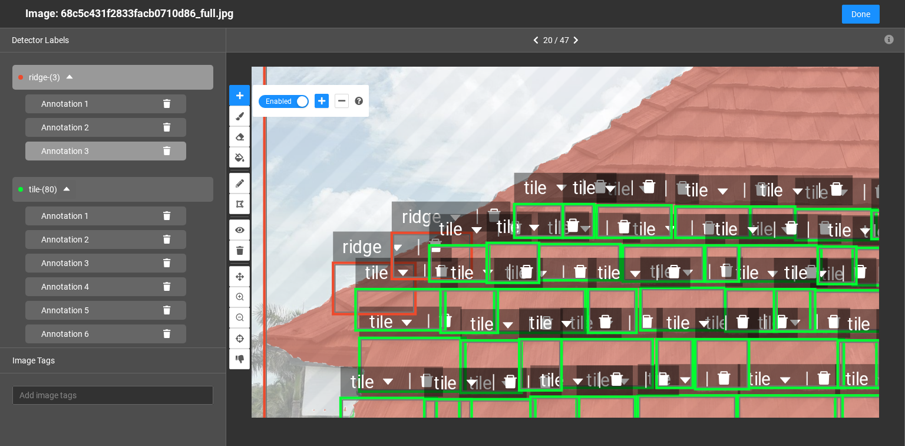
click at [165, 149] on div "Annotation 3" at bounding box center [105, 150] width 161 height 19
click at [163, 149] on icon at bounding box center [166, 151] width 7 height 8
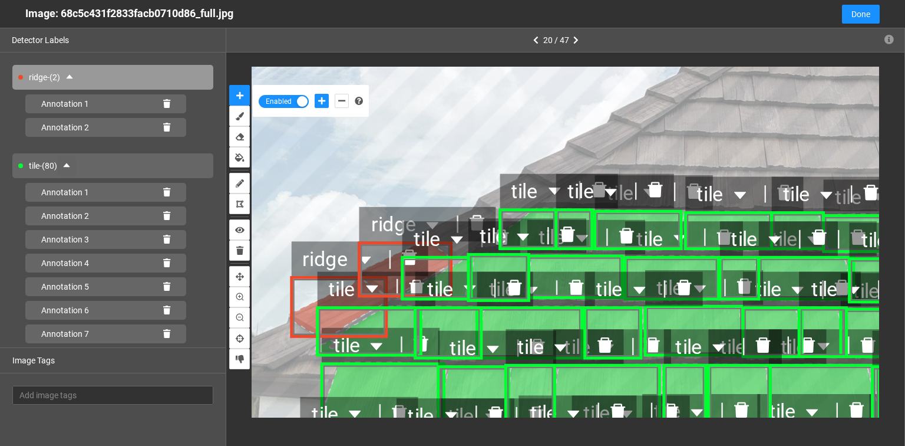
click at [484, 209] on div "ridge" at bounding box center [428, 224] width 137 height 35
click at [481, 208] on div "ridge" at bounding box center [428, 224] width 137 height 35
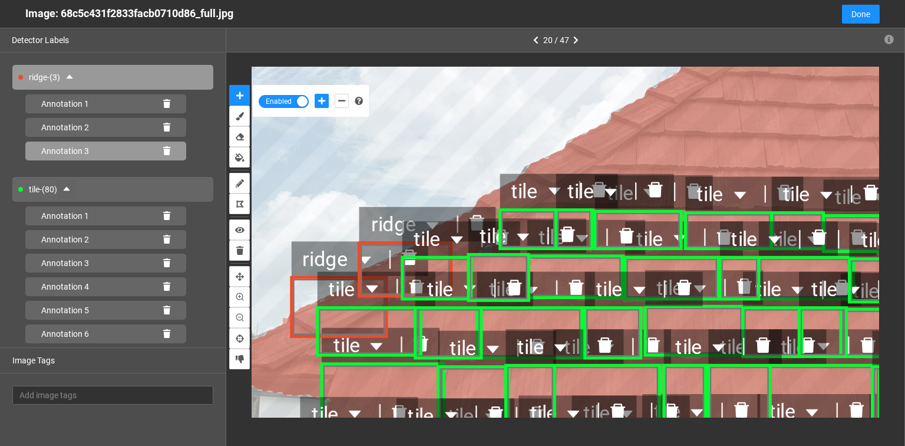
click at [163, 151] on icon at bounding box center [166, 151] width 7 height 8
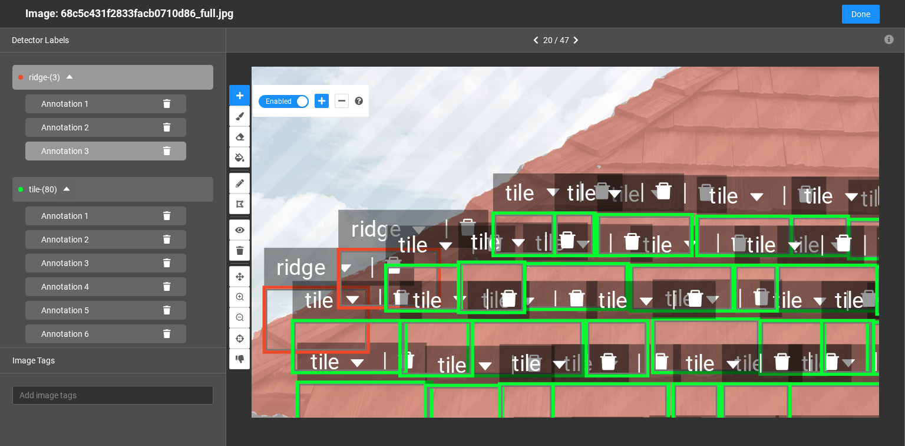
click at [156, 149] on div "Annotation 3" at bounding box center [105, 150] width 161 height 19
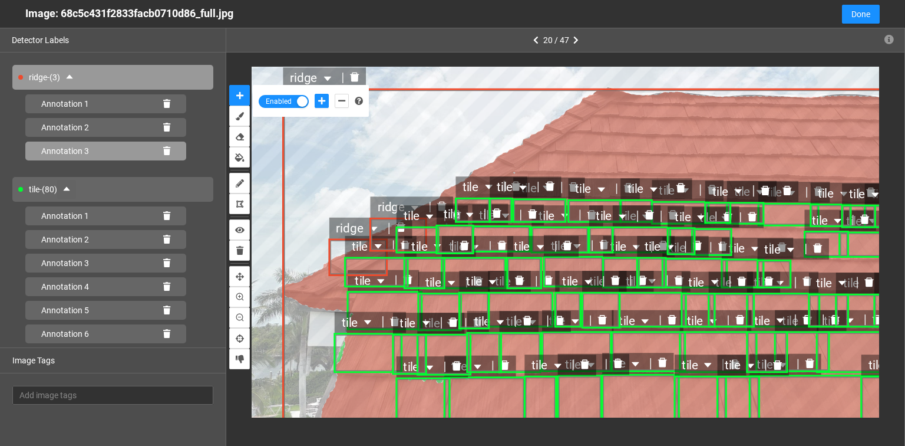
click at [352, 75] on icon "delete" at bounding box center [354, 76] width 9 height 9
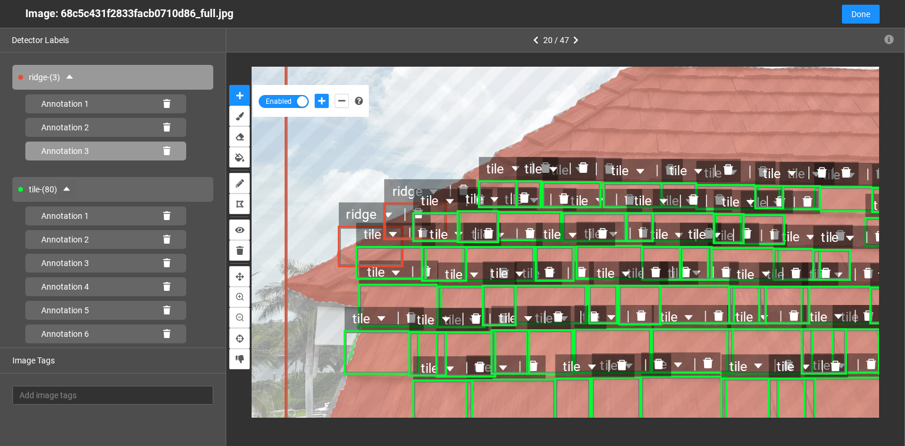
click at [163, 154] on icon at bounding box center [166, 151] width 7 height 8
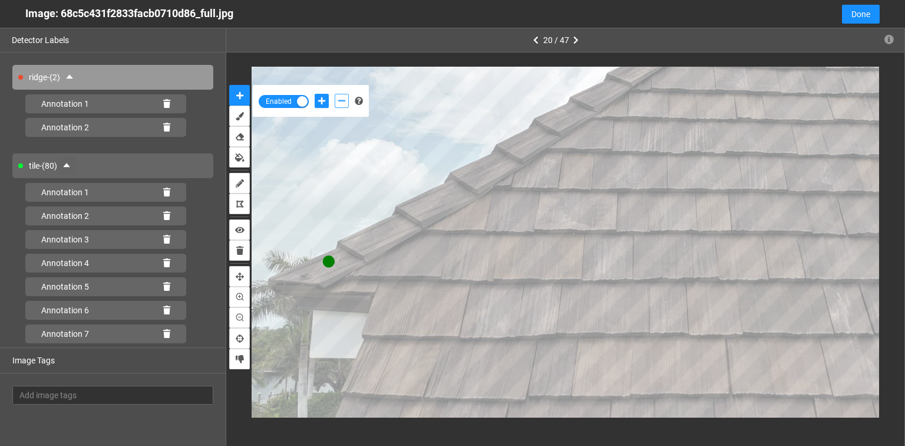
click at [340, 100] on icon "add-negative-points" at bounding box center [341, 101] width 7 height 8
click at [335, 94] on button "add-negative-points" at bounding box center [342, 101] width 14 height 14
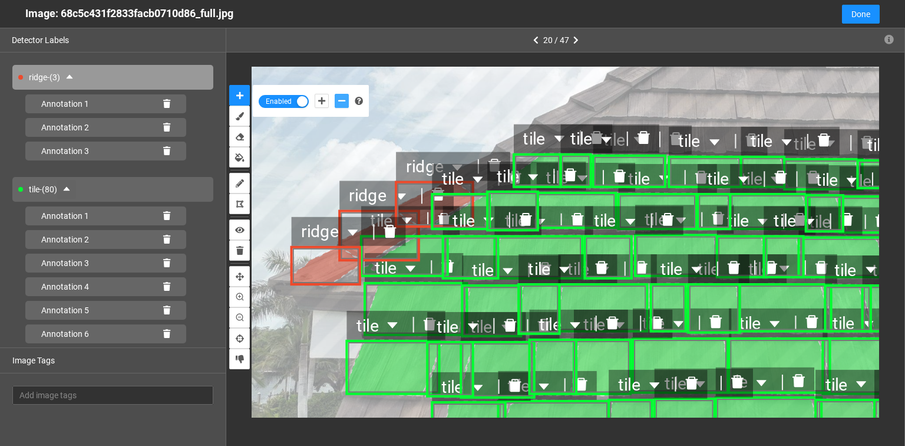
click at [389, 229] on icon "delete" at bounding box center [390, 230] width 12 height 13
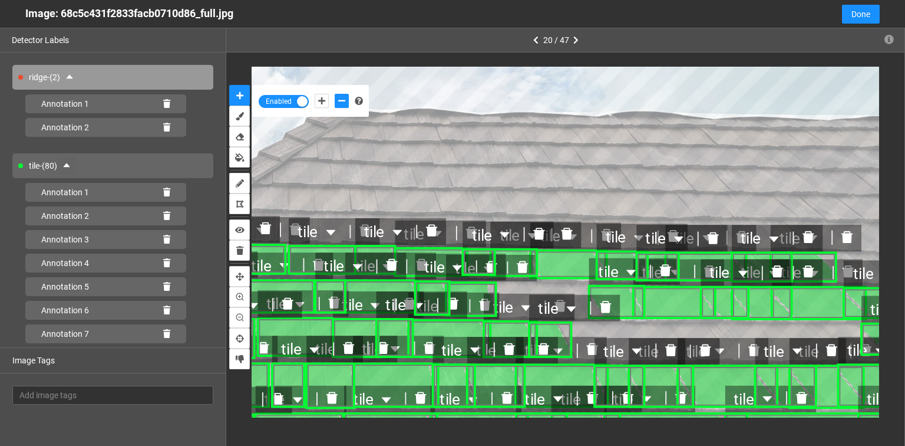
click at [87, 169] on div "tile - (80)" at bounding box center [112, 165] width 201 height 25
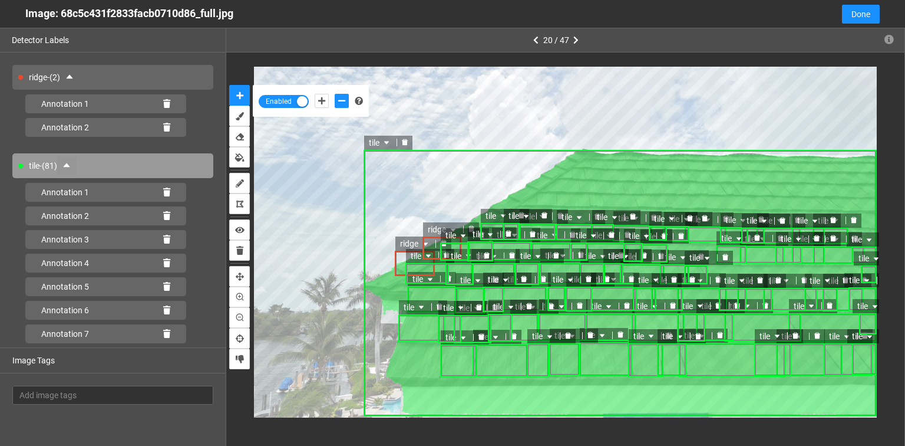
click at [406, 139] on icon "delete" at bounding box center [405, 142] width 6 height 6
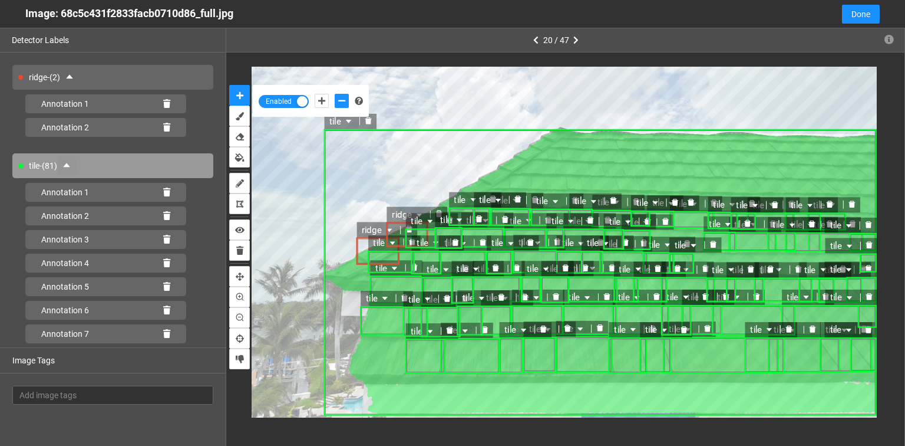
click at [368, 119] on icon "delete" at bounding box center [368, 120] width 6 height 7
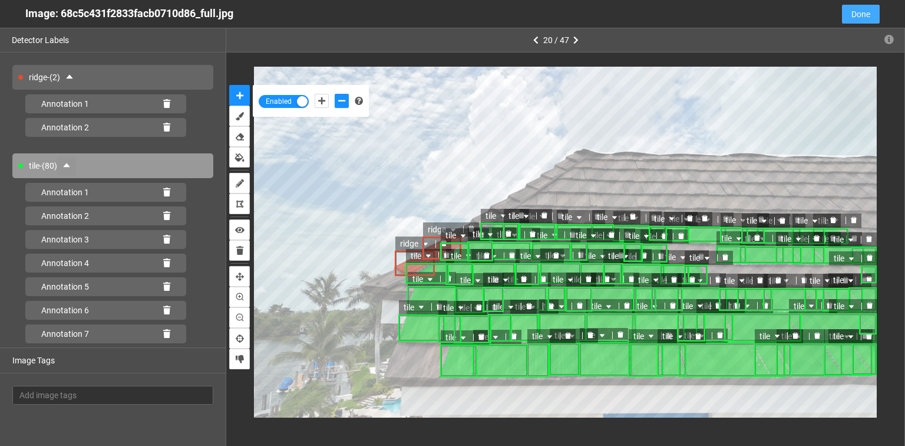
click at [865, 15] on span "Done" at bounding box center [861, 14] width 19 height 13
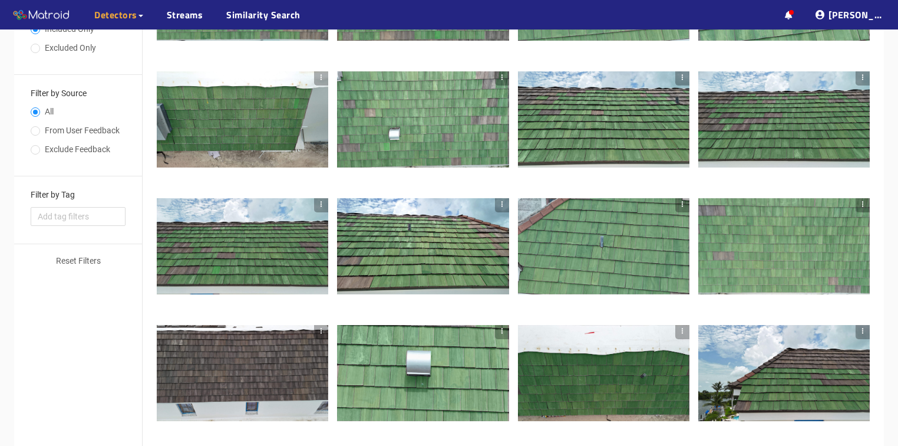
scroll to position [397, 0]
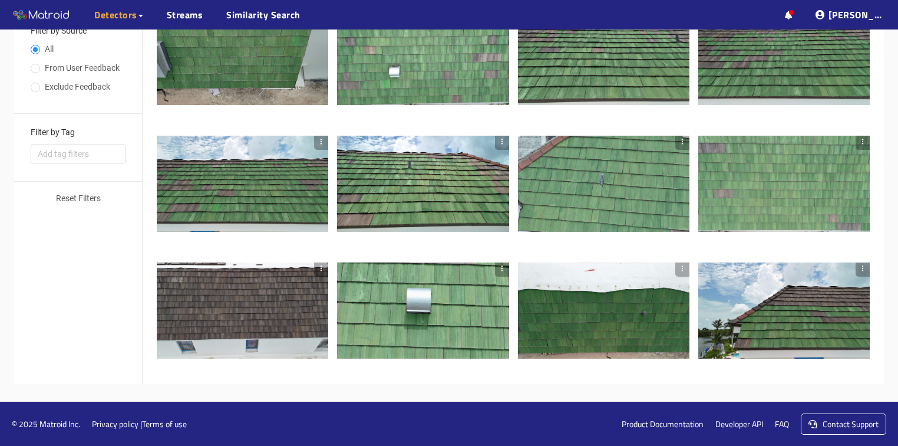
click at [776, 326] on div at bounding box center [784, 310] width 172 height 97
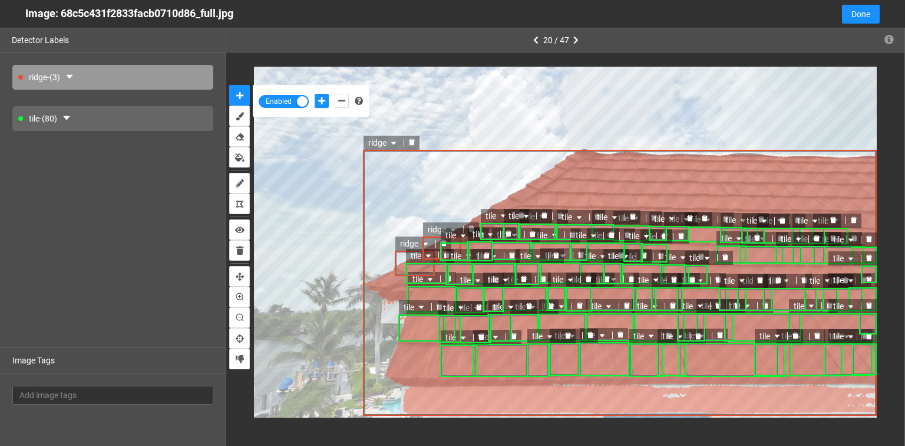
click at [410, 137] on div at bounding box center [411, 142] width 15 height 11
click at [408, 138] on div at bounding box center [411, 142] width 15 height 11
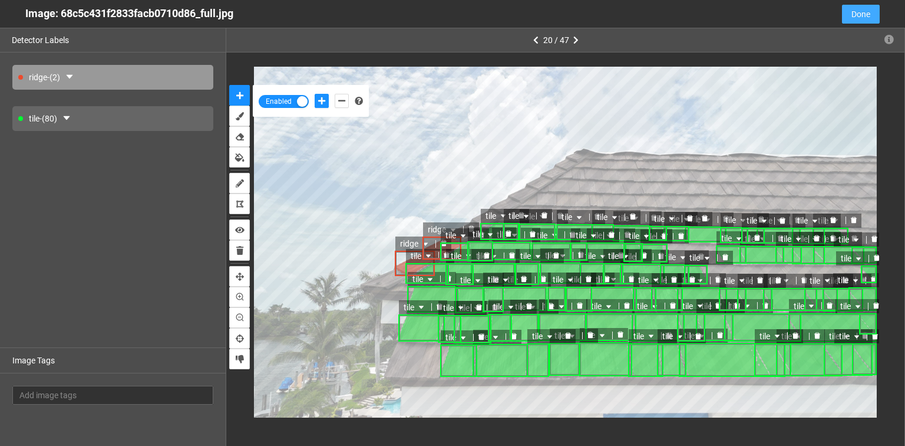
click at [869, 15] on span "Done" at bounding box center [861, 14] width 19 height 13
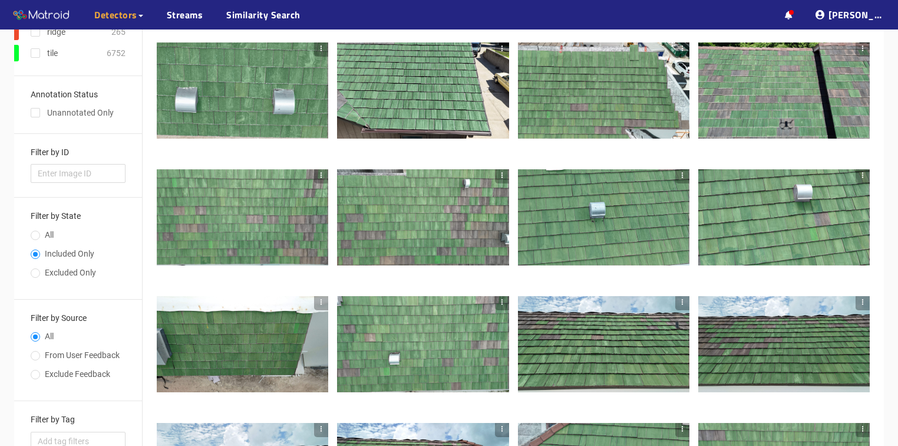
scroll to position [0, 0]
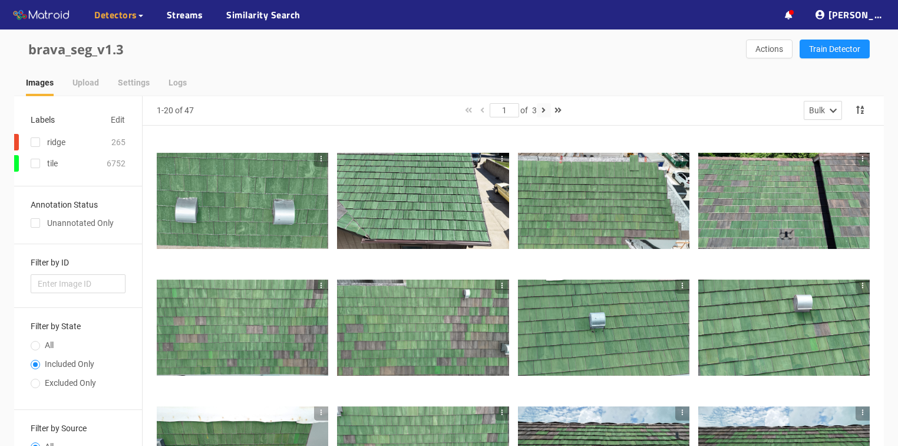
click at [546, 108] on icon "button" at bounding box center [544, 110] width 4 height 8
type input "2"
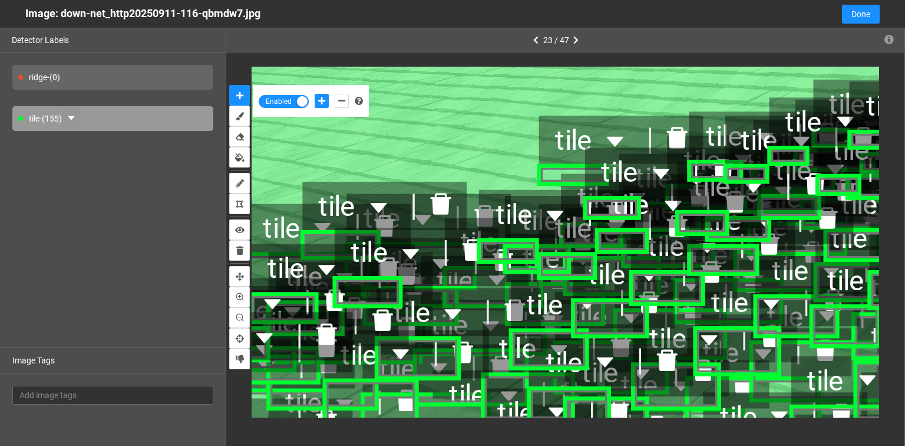
click at [74, 118] on icon "caret-down" at bounding box center [71, 118] width 6 height 4
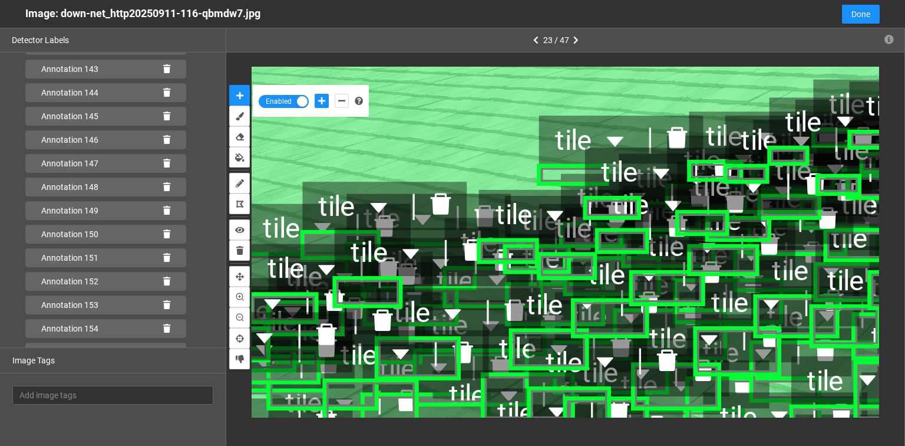
scroll to position [3438, 0]
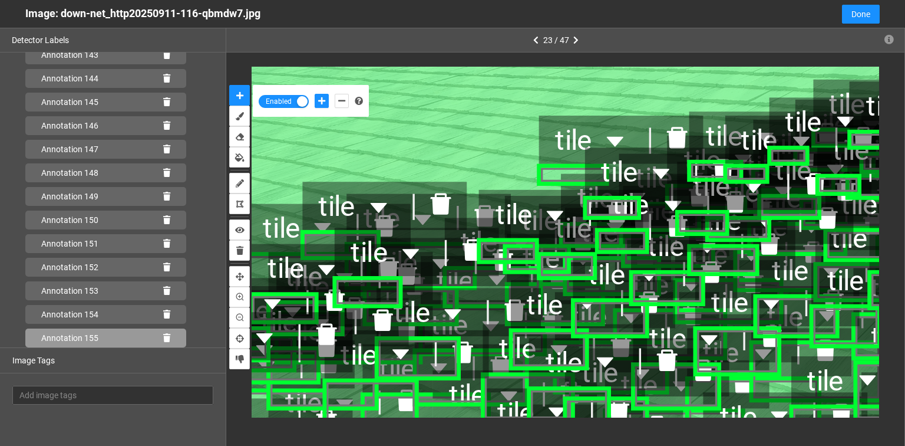
drag, startPoint x: 157, startPoint y: 334, endPoint x: 163, endPoint y: 319, distance: 16.1
click at [163, 334] on icon at bounding box center [166, 338] width 7 height 8
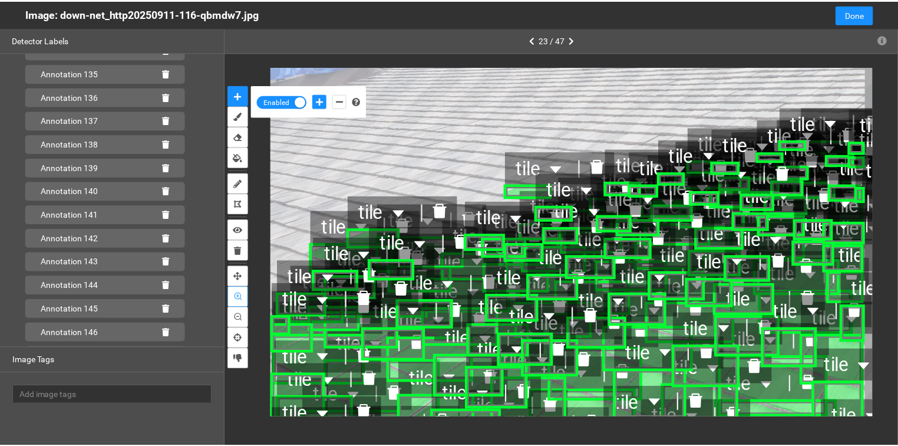
scroll to position [3179, 0]
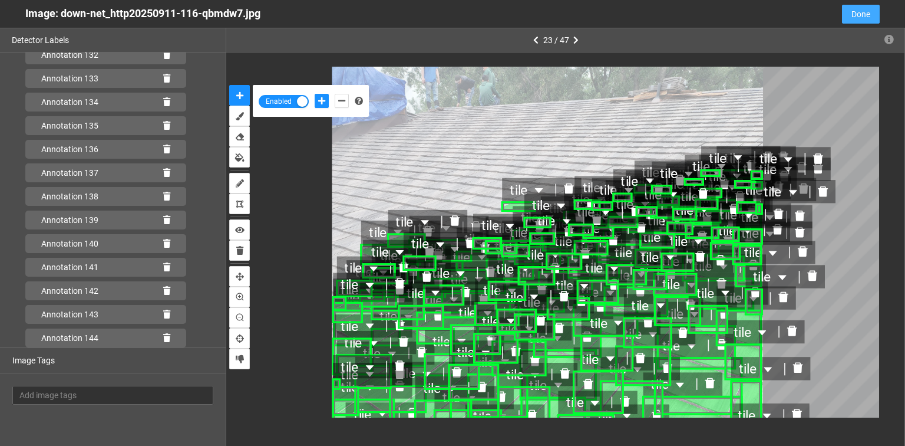
click at [867, 17] on span "Done" at bounding box center [861, 14] width 19 height 13
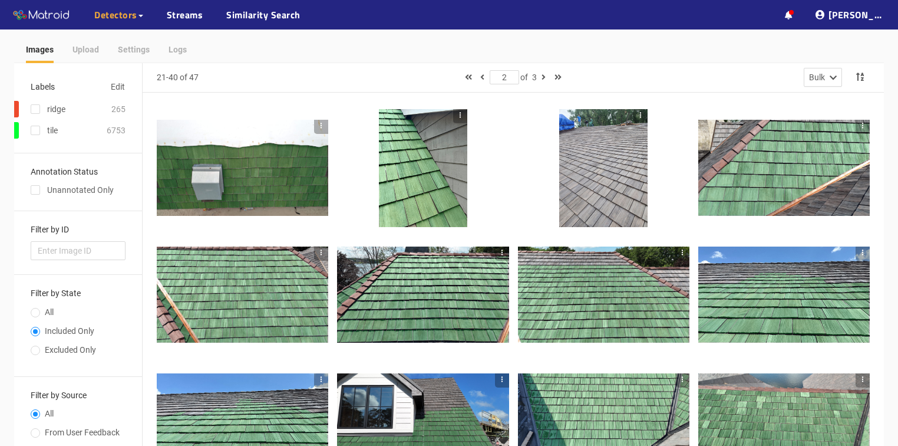
scroll to position [0, 0]
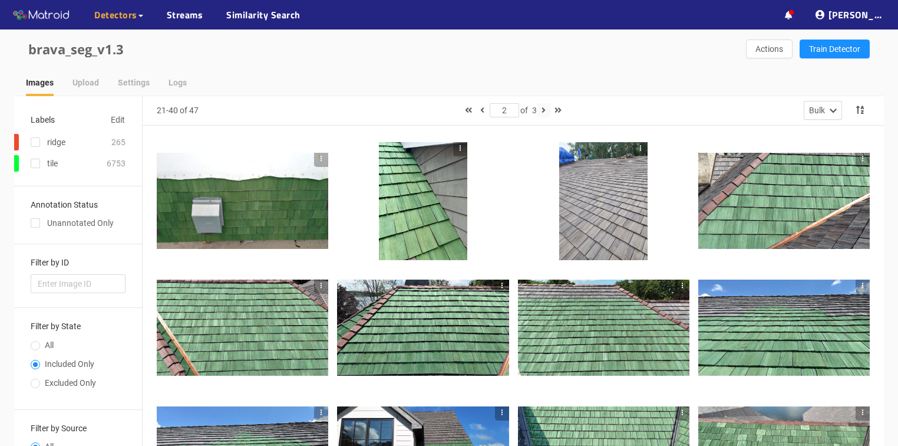
click at [546, 108] on icon "button" at bounding box center [544, 110] width 4 height 8
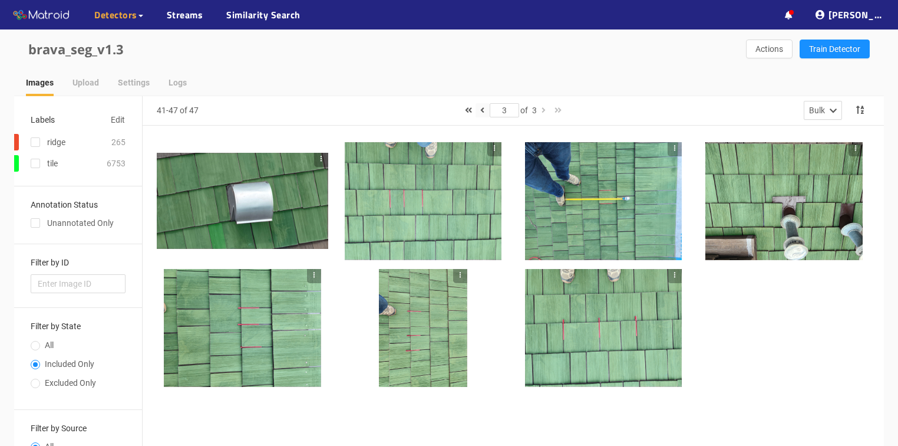
click at [483, 110] on button "button" at bounding box center [483, 110] width 14 height 14
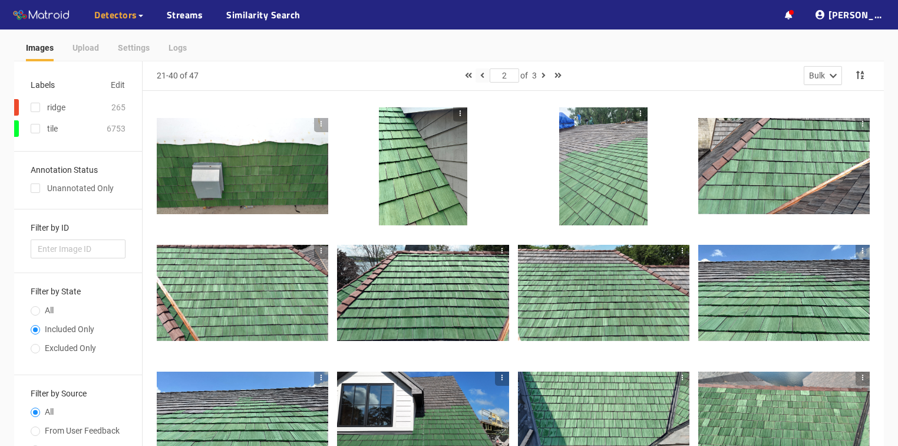
scroll to position [20, 0]
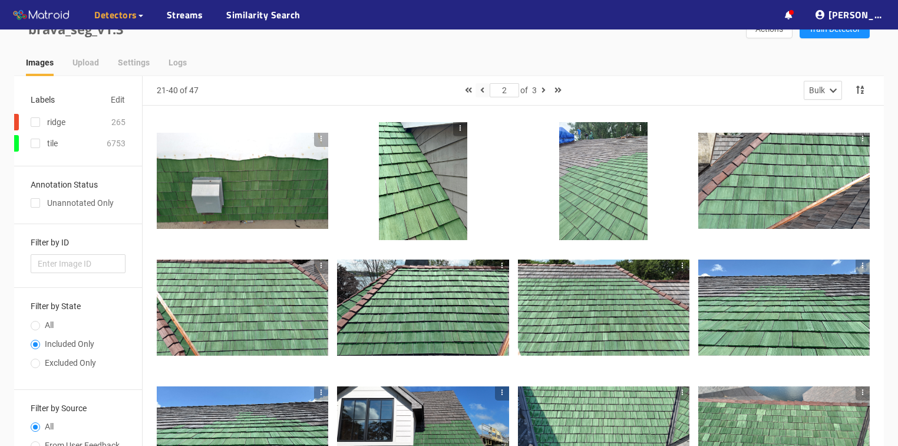
click at [480, 91] on icon "button" at bounding box center [482, 90] width 4 height 8
type input "1"
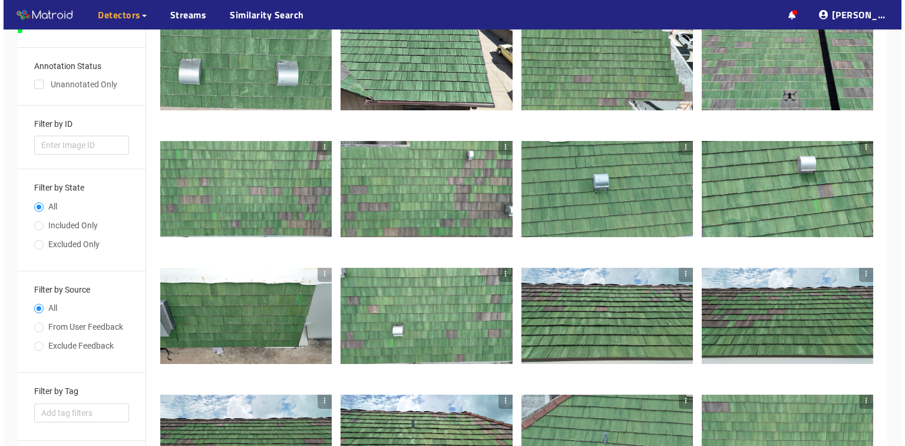
scroll to position [141, 0]
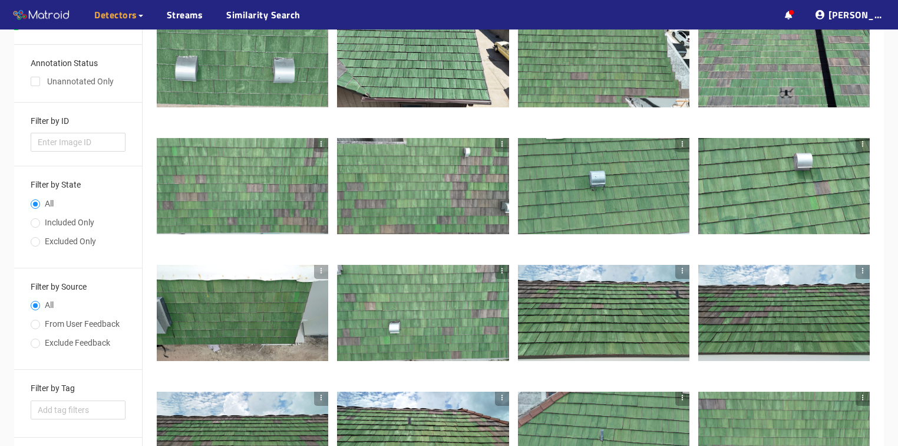
click at [454, 200] on div at bounding box center [423, 186] width 172 height 97
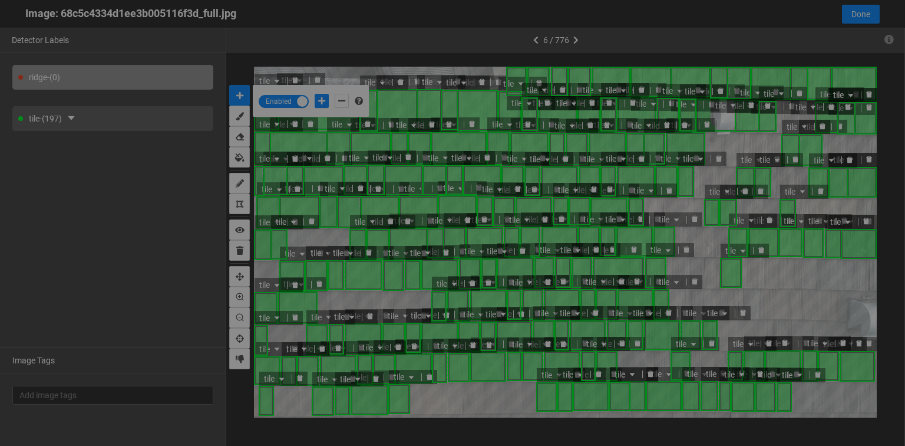
scroll to position [439, 0]
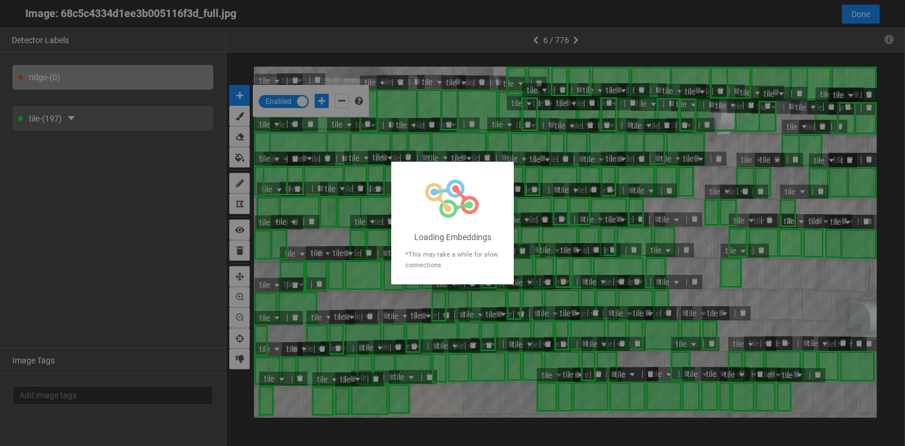
click at [776, 276] on div at bounding box center [452, 223] width 905 height 446
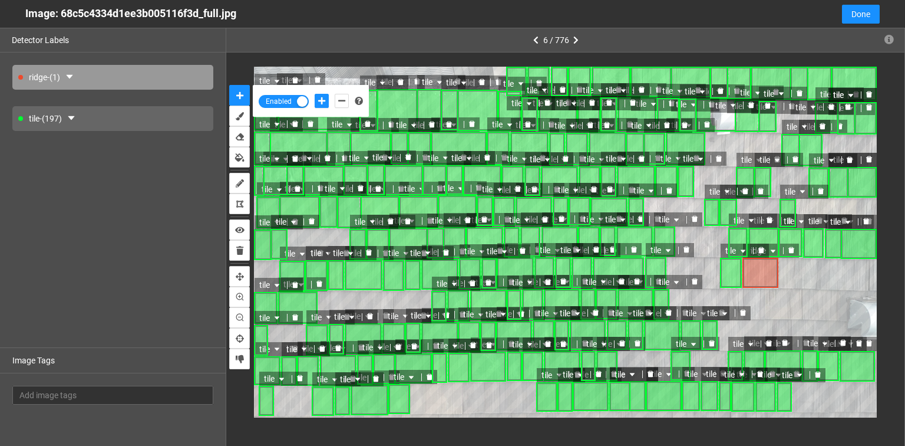
click at [791, 249] on icon "delete" at bounding box center [792, 250] width 6 height 6
click at [106, 117] on div "tile - (197)" at bounding box center [112, 118] width 201 height 25
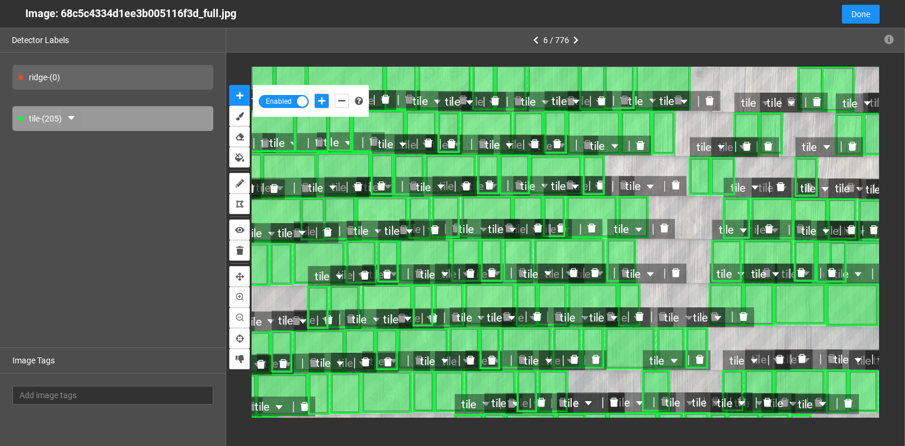
click at [67, 116] on button "button" at bounding box center [71, 118] width 19 height 19
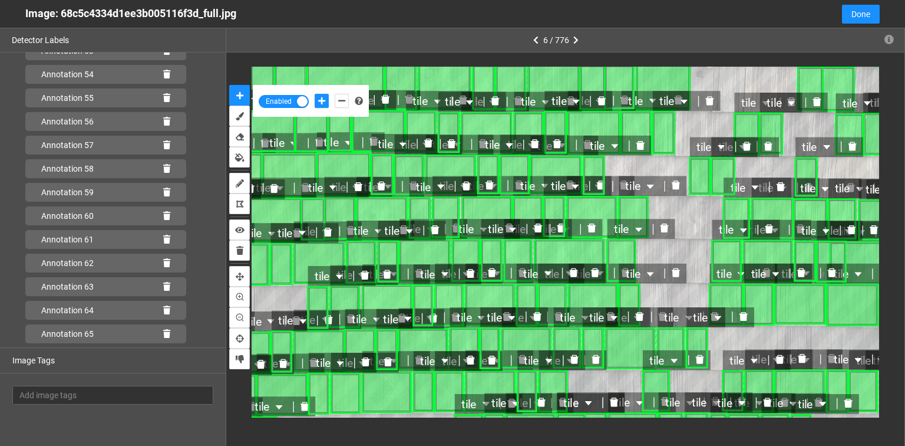
scroll to position [4617, 0]
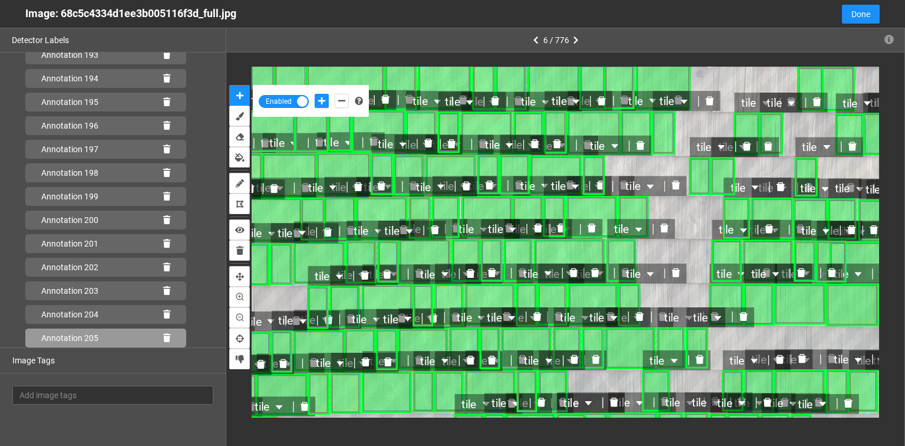
click at [163, 338] on icon at bounding box center [166, 338] width 7 height 8
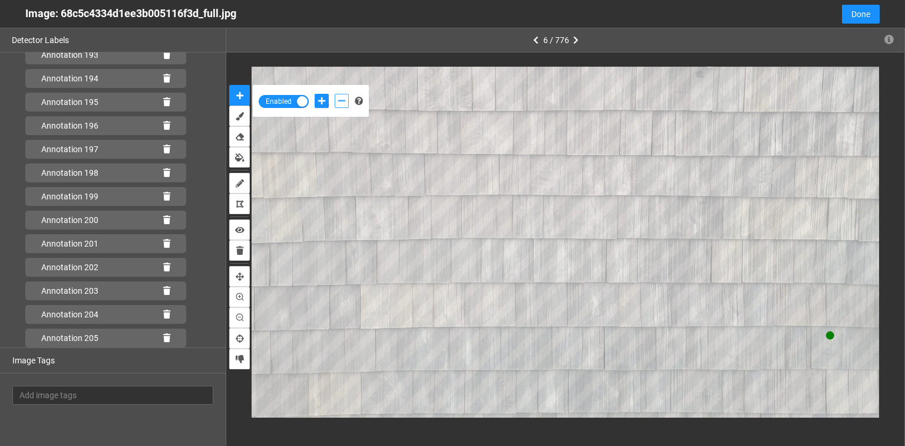
click at [340, 98] on icon "add-negative-points" at bounding box center [341, 101] width 7 height 8
click at [335, 94] on button "add-negative-points" at bounding box center [342, 101] width 14 height 14
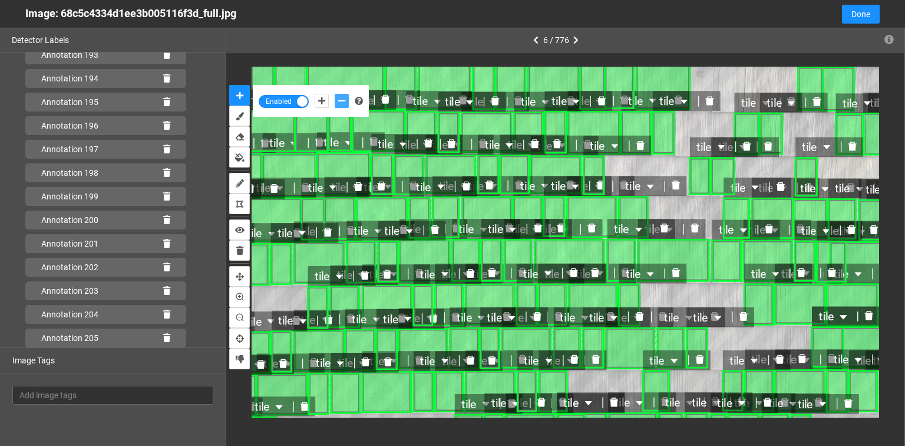
click at [872, 319] on icon "delete" at bounding box center [869, 315] width 8 height 9
click at [873, 317] on icon "delete" at bounding box center [869, 316] width 10 height 10
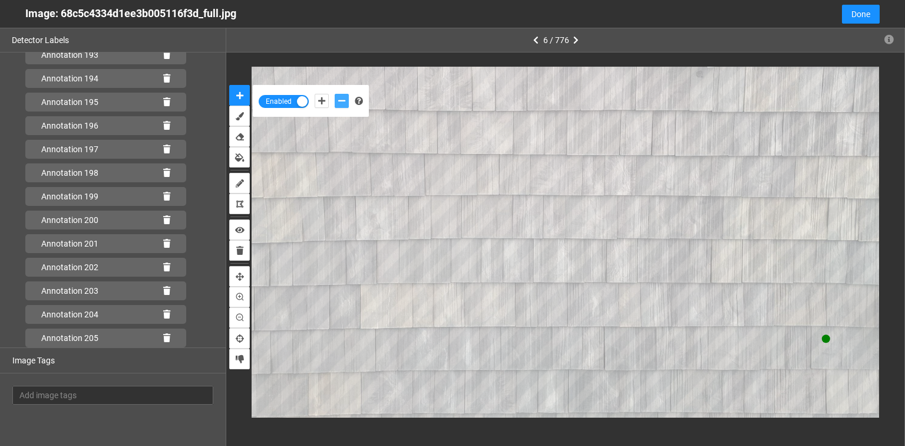
click at [335, 94] on button "add-negative-points" at bounding box center [342, 101] width 14 height 14
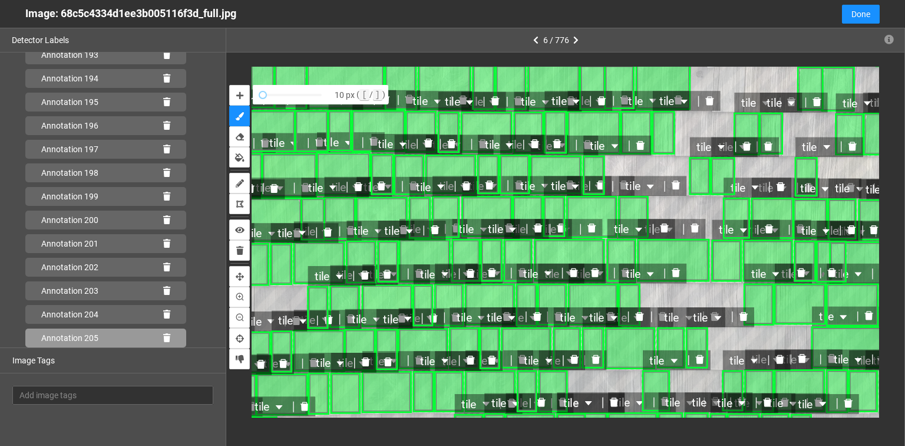
scroll to position [4641, 0]
click at [163, 337] on icon at bounding box center [166, 338] width 7 height 8
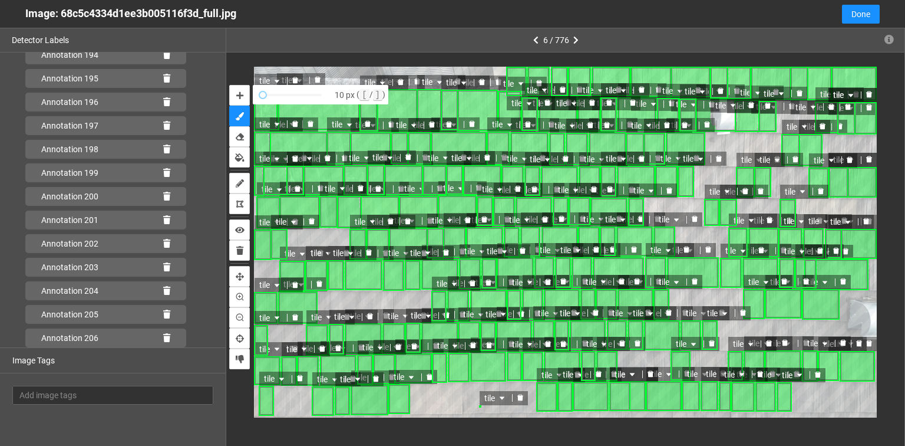
click at [519, 401] on div at bounding box center [520, 397] width 15 height 11
click at [243, 94] on button "auto-mask" at bounding box center [239, 95] width 21 height 21
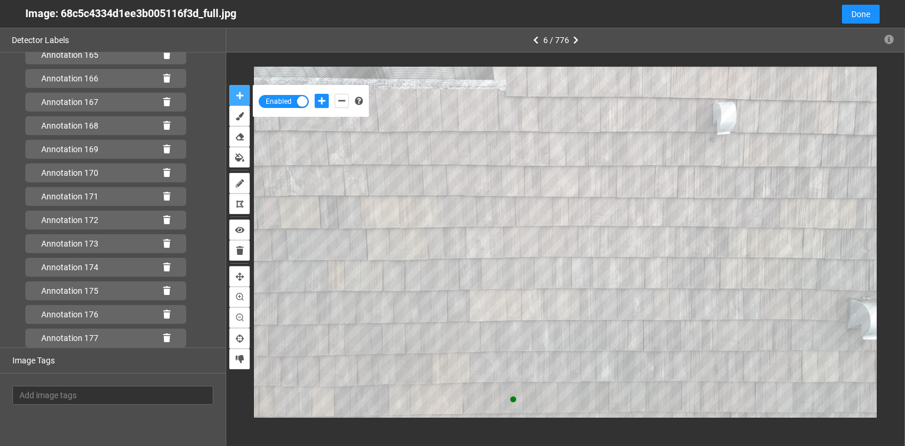
click at [229, 85] on button "auto-mask" at bounding box center [239, 95] width 21 height 21
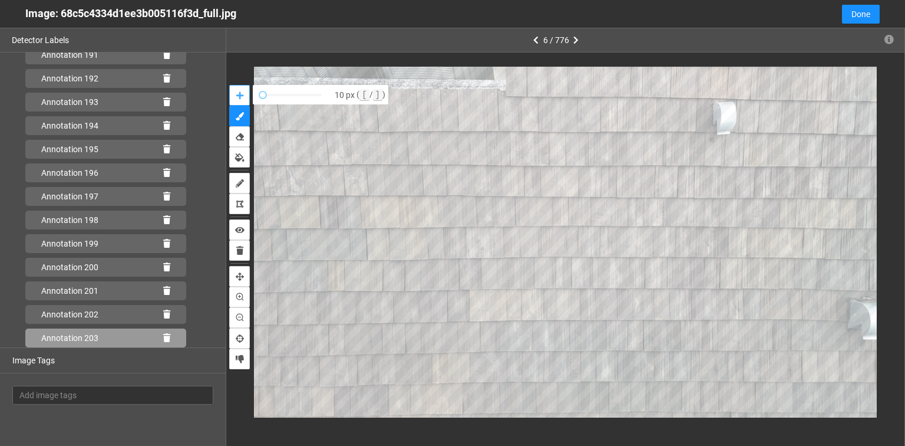
scroll to position [4688, 0]
click at [160, 332] on div "Annotation 208" at bounding box center [105, 337] width 161 height 19
click at [163, 338] on icon at bounding box center [166, 338] width 7 height 8
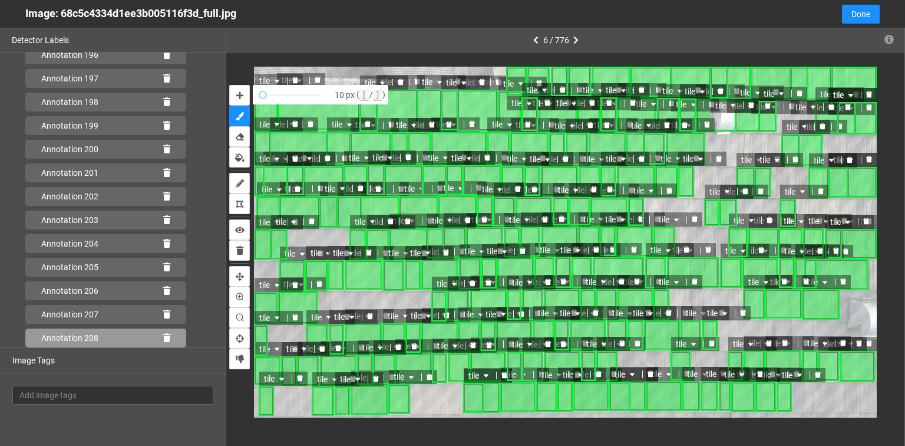
drag, startPoint x: 160, startPoint y: 337, endPoint x: 162, endPoint y: 321, distance: 15.5
click at [163, 336] on icon at bounding box center [166, 338] width 7 height 8
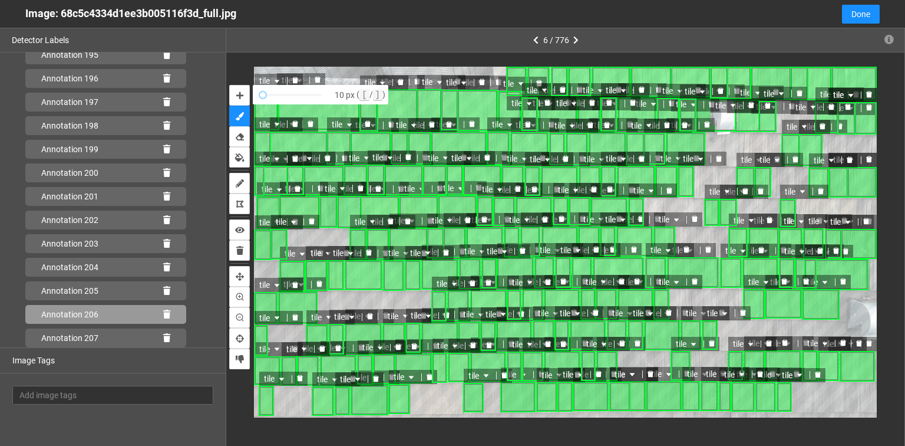
click at [163, 316] on icon at bounding box center [166, 314] width 7 height 8
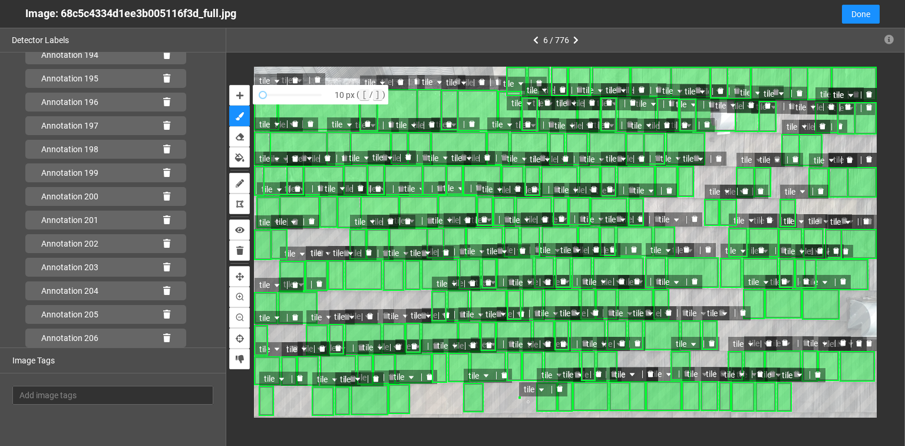
scroll to position [4664, 0]
click at [559, 391] on icon "delete" at bounding box center [560, 388] width 6 height 6
click at [245, 94] on button "auto-mask" at bounding box center [239, 95] width 21 height 21
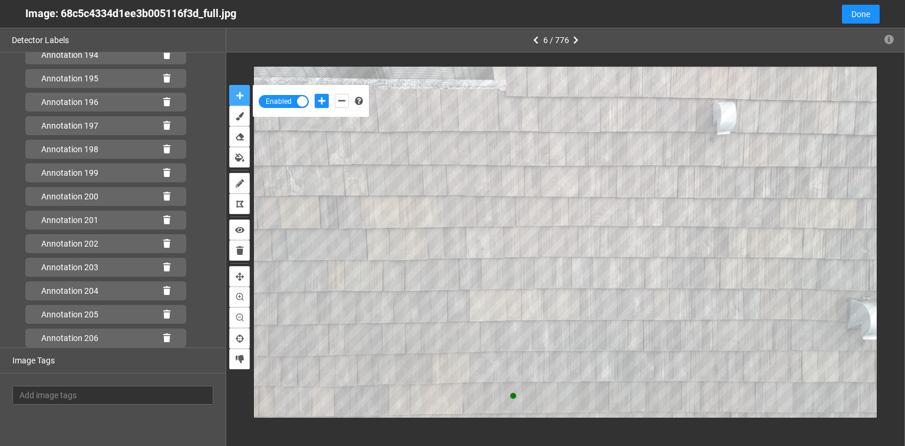
click at [229, 85] on button "auto-mask" at bounding box center [239, 95] width 21 height 21
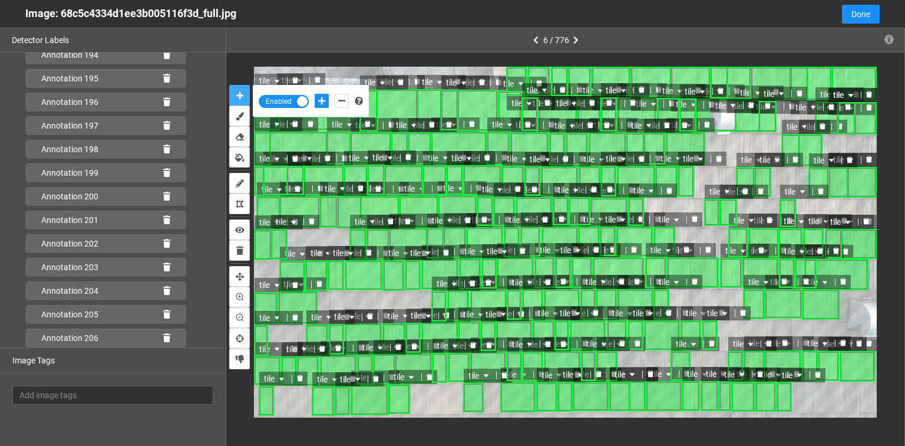
scroll to position [4664, 0]
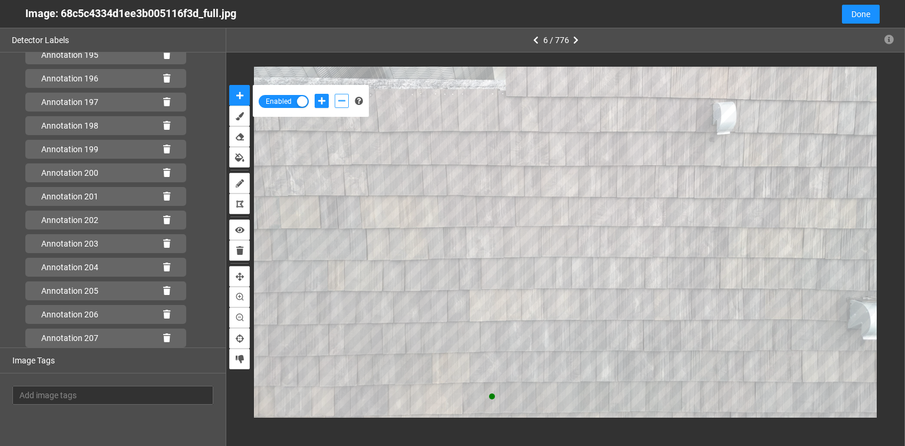
click at [337, 104] on button "add-negative-points" at bounding box center [342, 101] width 14 height 14
click at [335, 94] on button "add-negative-points" at bounding box center [342, 101] width 14 height 14
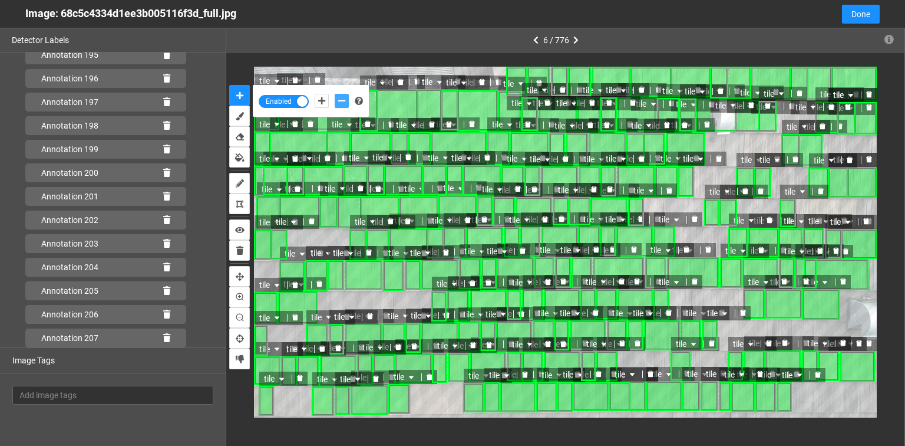
scroll to position [4688, 0]
click at [324, 98] on icon "add-positive-points" at bounding box center [321, 101] width 7 height 8
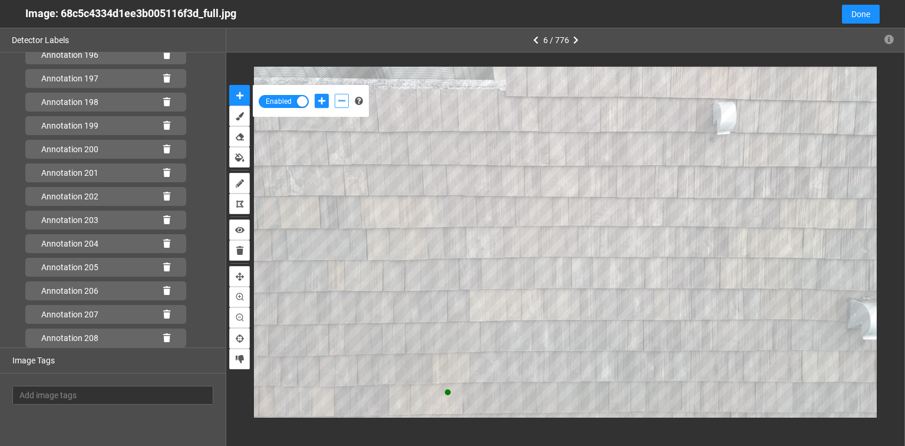
click at [342, 98] on icon "add-negative-points" at bounding box center [341, 101] width 7 height 8
click at [335, 94] on button "add-negative-points" at bounding box center [342, 101] width 14 height 14
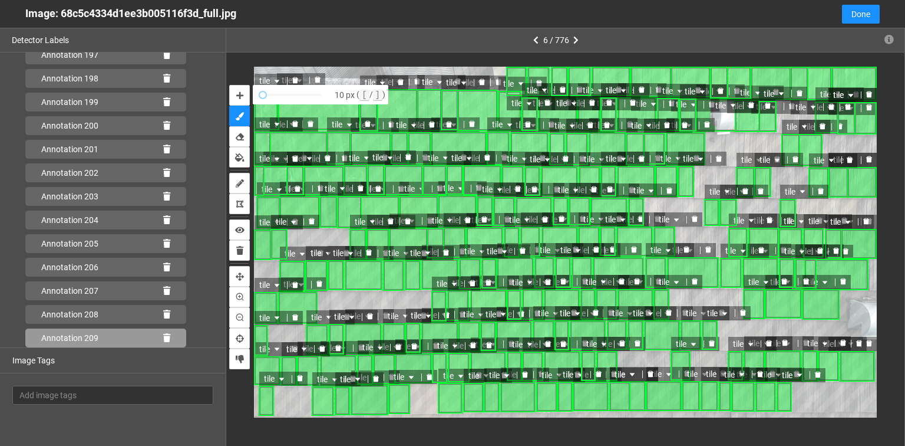
click at [163, 334] on icon at bounding box center [166, 338] width 7 height 8
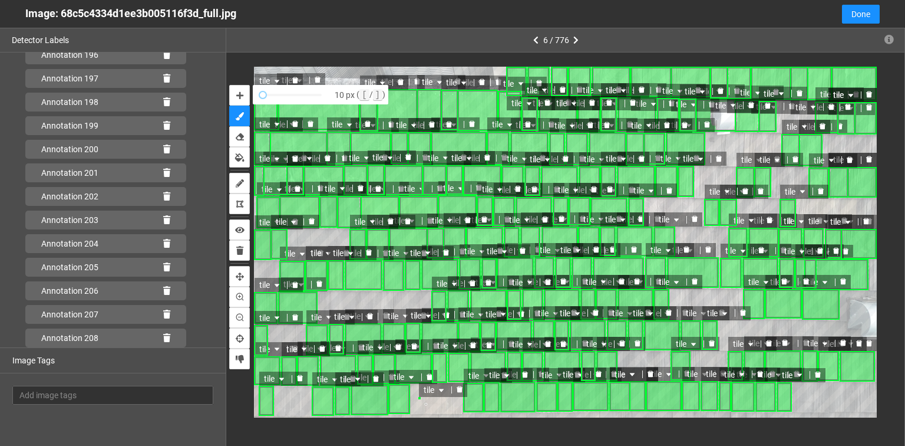
scroll to position [4711, 0]
click at [457, 391] on icon "delete" at bounding box center [460, 389] width 6 height 6
click at [235, 93] on button "auto-mask" at bounding box center [239, 95] width 21 height 21
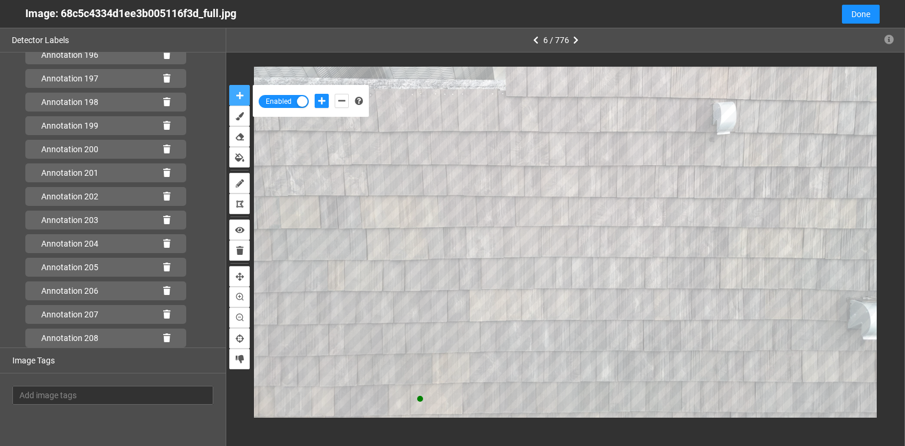
click at [229, 85] on button "auto-mask" at bounding box center [239, 95] width 21 height 21
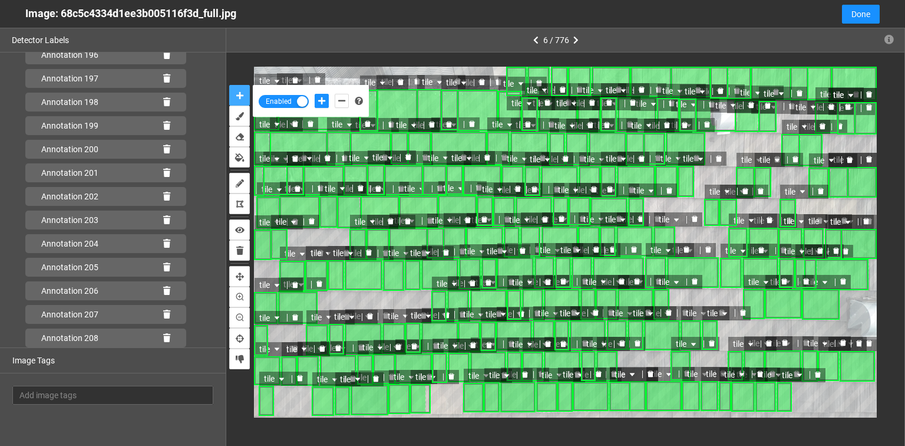
scroll to position [4711, 0]
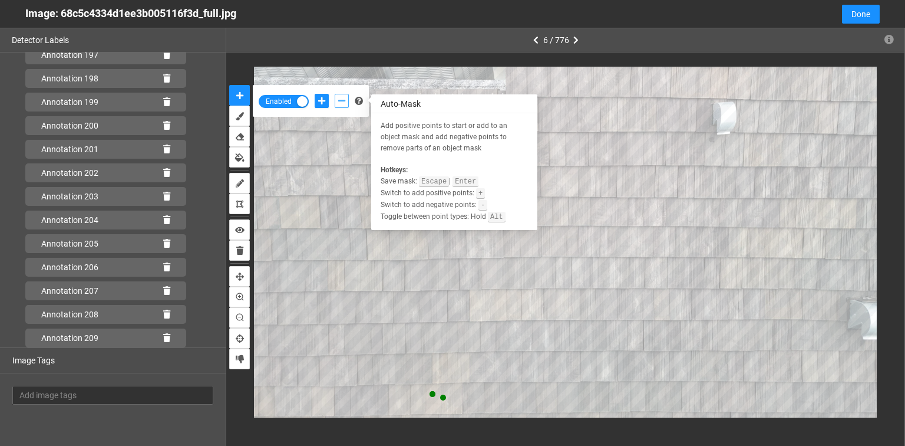
click at [342, 104] on icon "add-negative-points" at bounding box center [341, 101] width 7 height 8
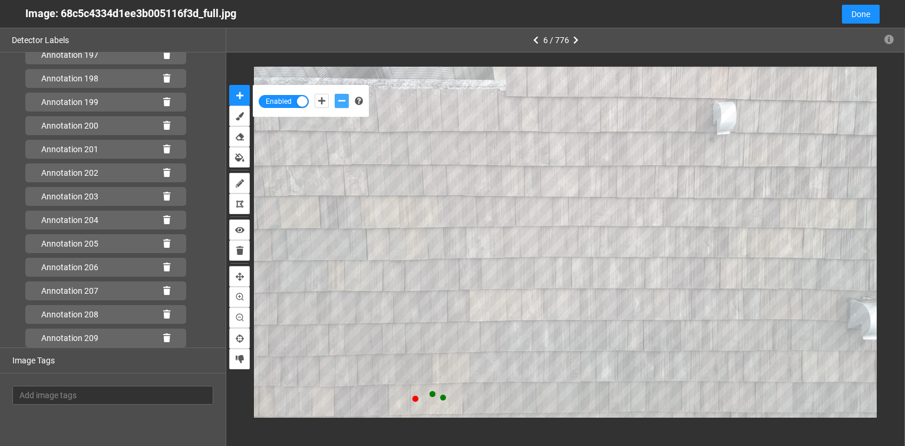
click at [335, 94] on button "add-negative-points" at bounding box center [342, 101] width 14 height 14
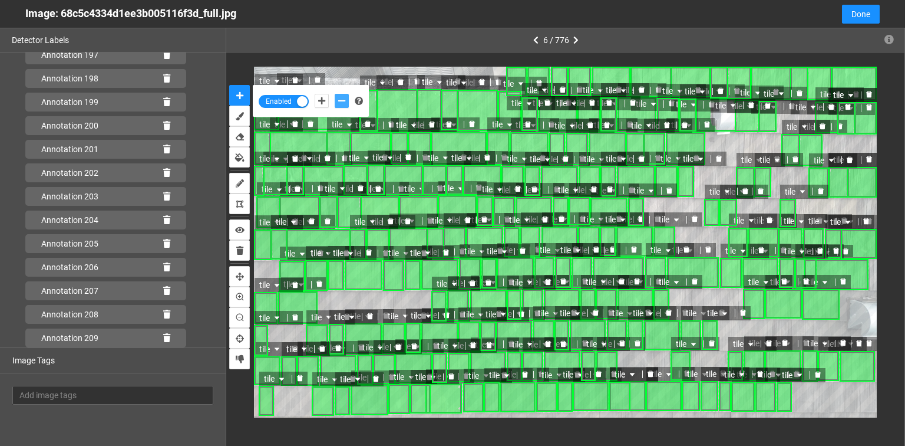
scroll to position [4758, 0]
click at [163, 338] on icon at bounding box center [166, 338] width 7 height 8
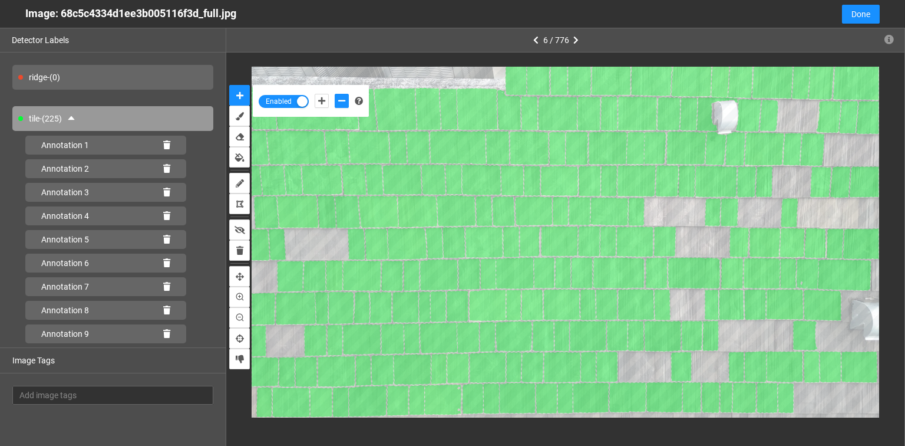
scroll to position [5088, 0]
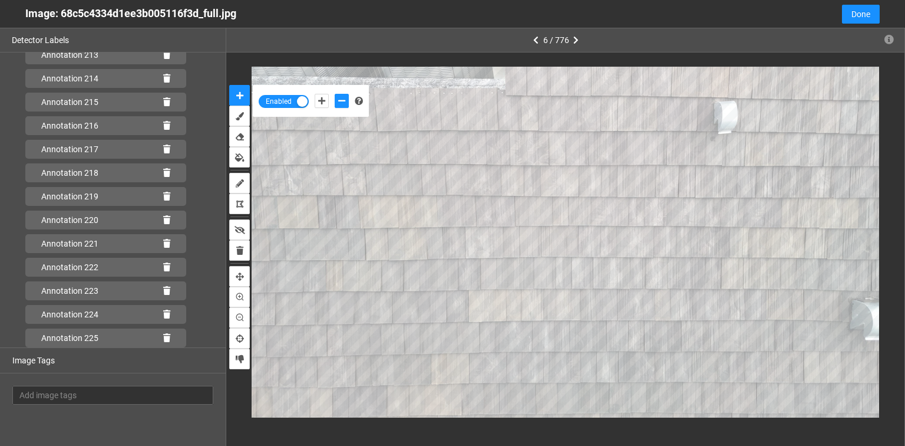
click at [880, 31] on button "button" at bounding box center [889, 40] width 19 height 19
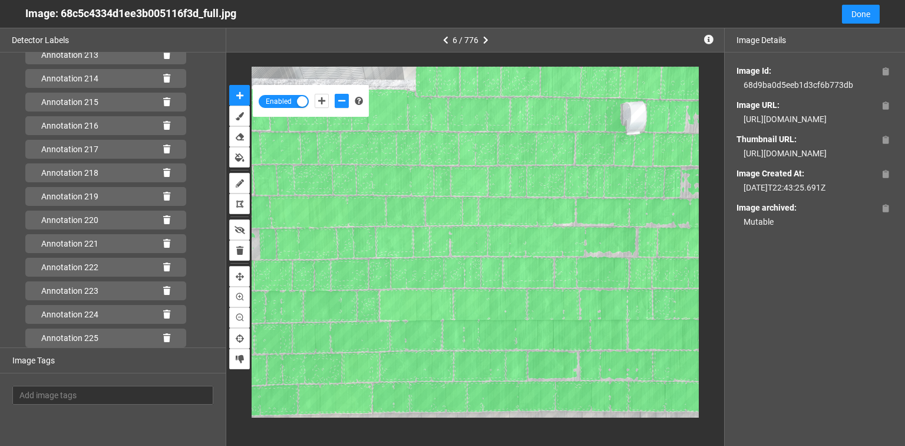
scroll to position [5112, 0]
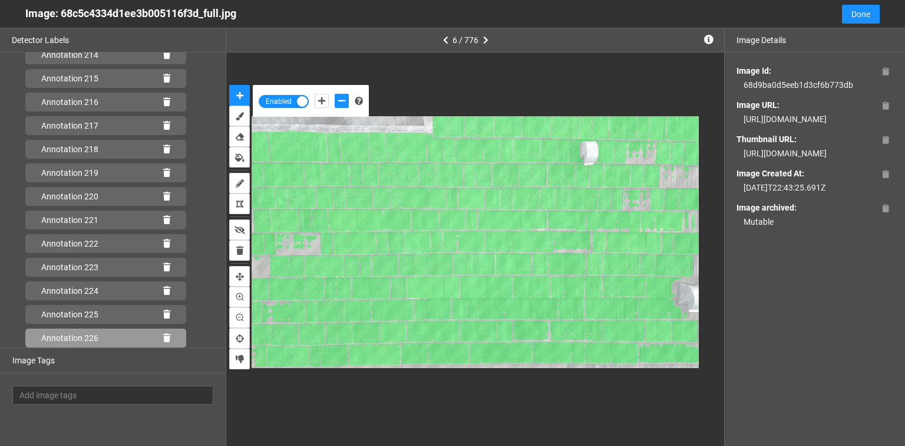
click at [163, 336] on icon at bounding box center [166, 338] width 7 height 8
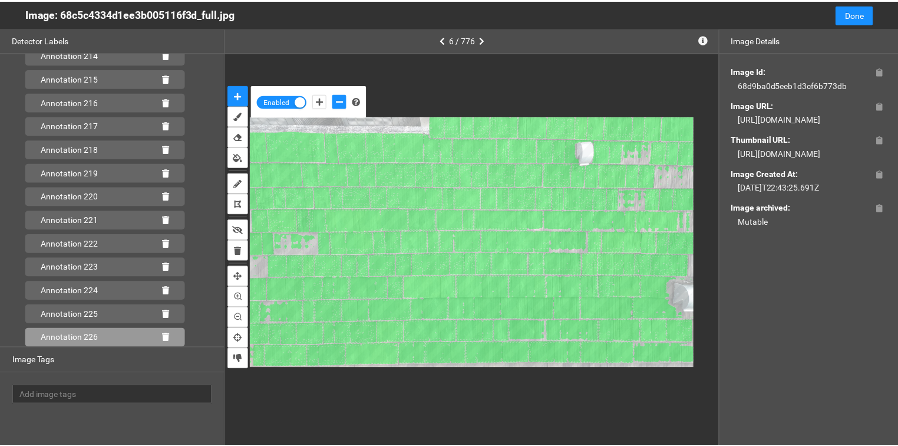
scroll to position [5088, 0]
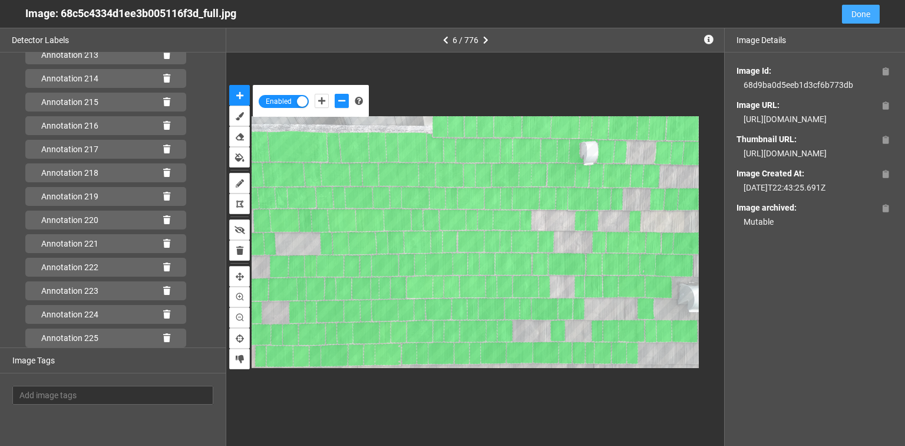
click at [858, 12] on span "Done" at bounding box center [861, 14] width 19 height 13
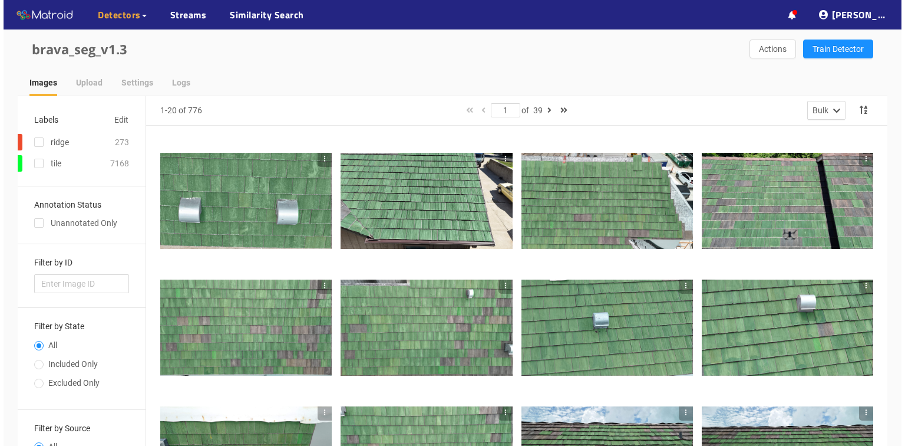
scroll to position [47, 0]
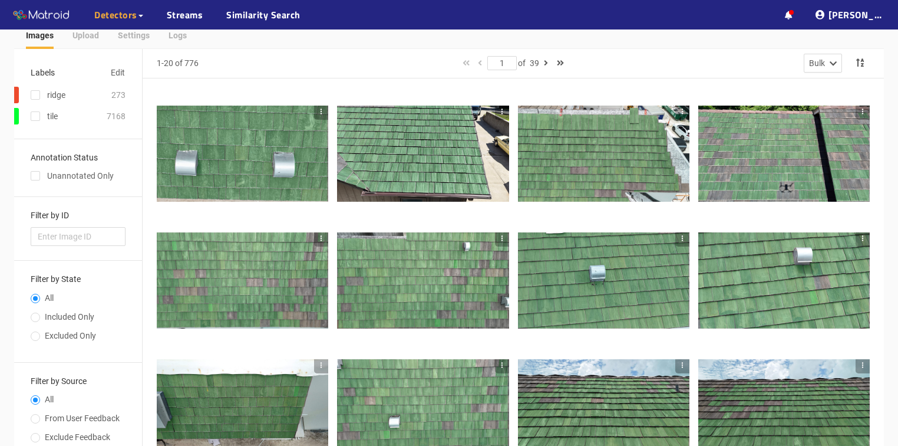
click at [251, 278] on div at bounding box center [243, 280] width 172 height 97
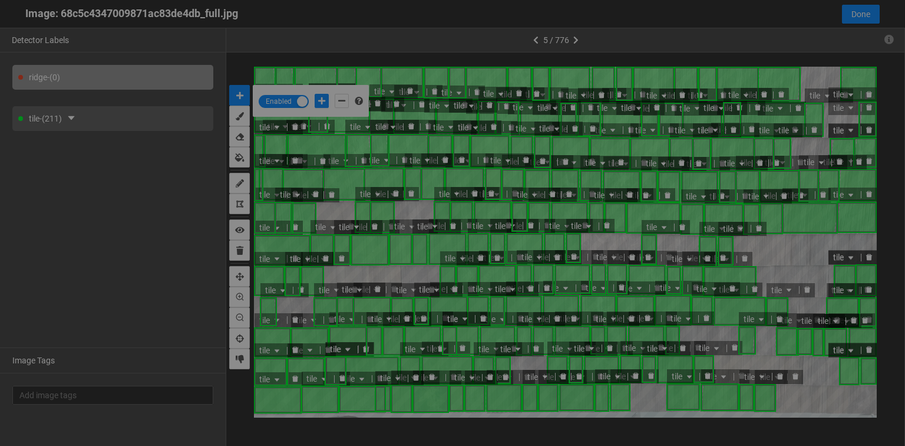
scroll to position [439, 0]
